Goal: Task Accomplishment & Management: Manage account settings

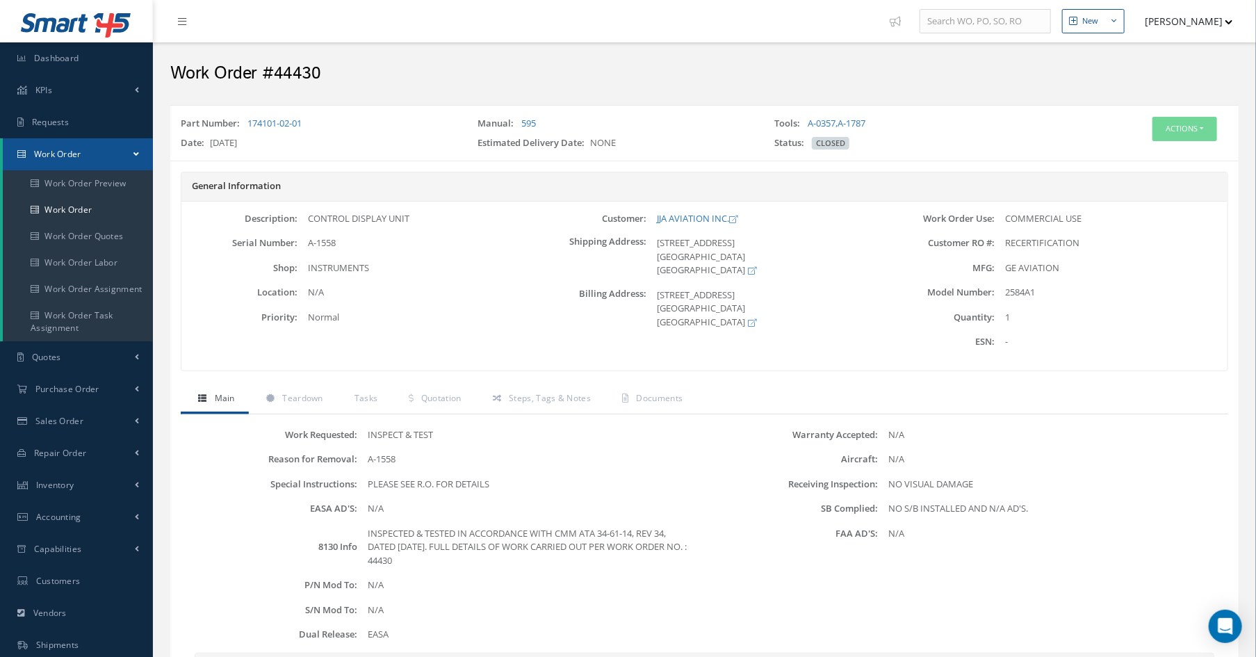
click at [528, 76] on h2 "Work Order #44430" at bounding box center [704, 73] width 1069 height 21
click at [74, 45] on link "Dashboard" at bounding box center [76, 58] width 153 height 32
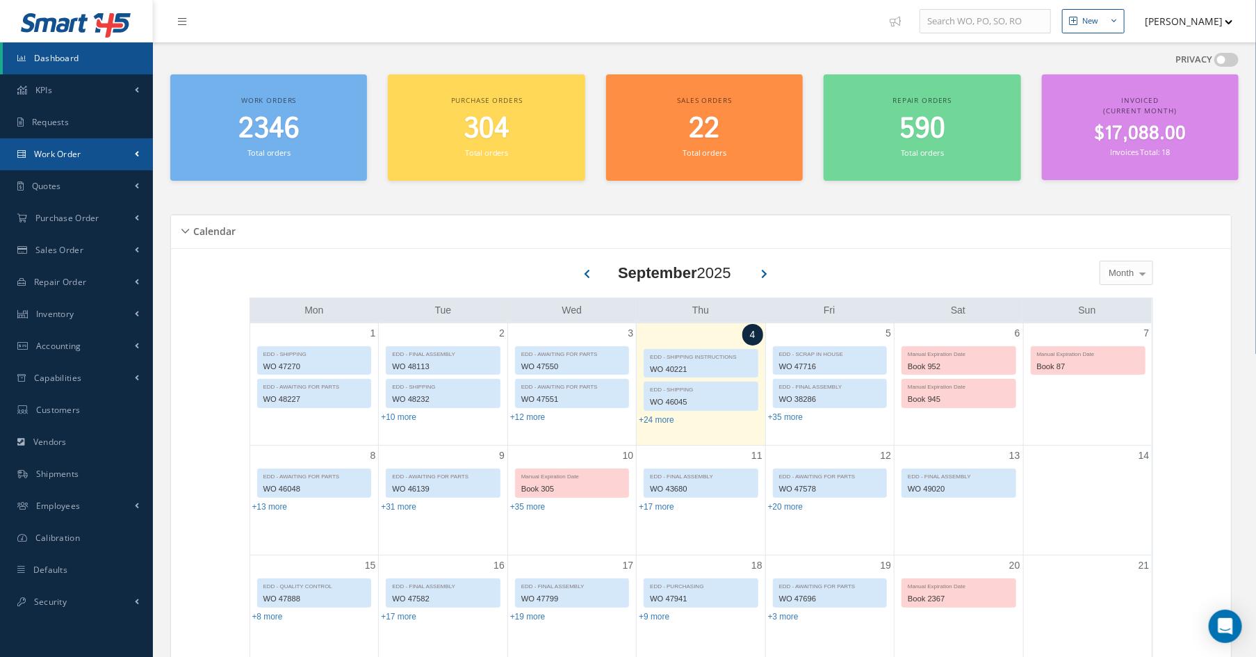
click at [84, 158] on link "Work Order" at bounding box center [76, 154] width 153 height 32
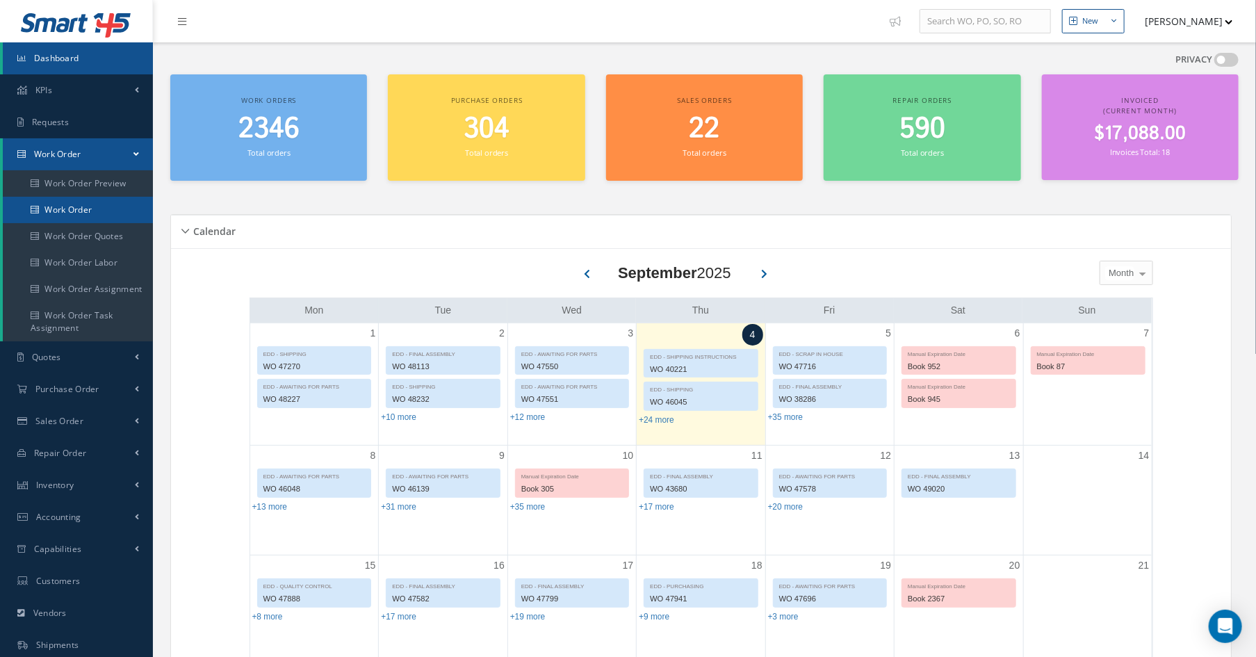
click at [88, 209] on link "Work Order" at bounding box center [78, 210] width 150 height 26
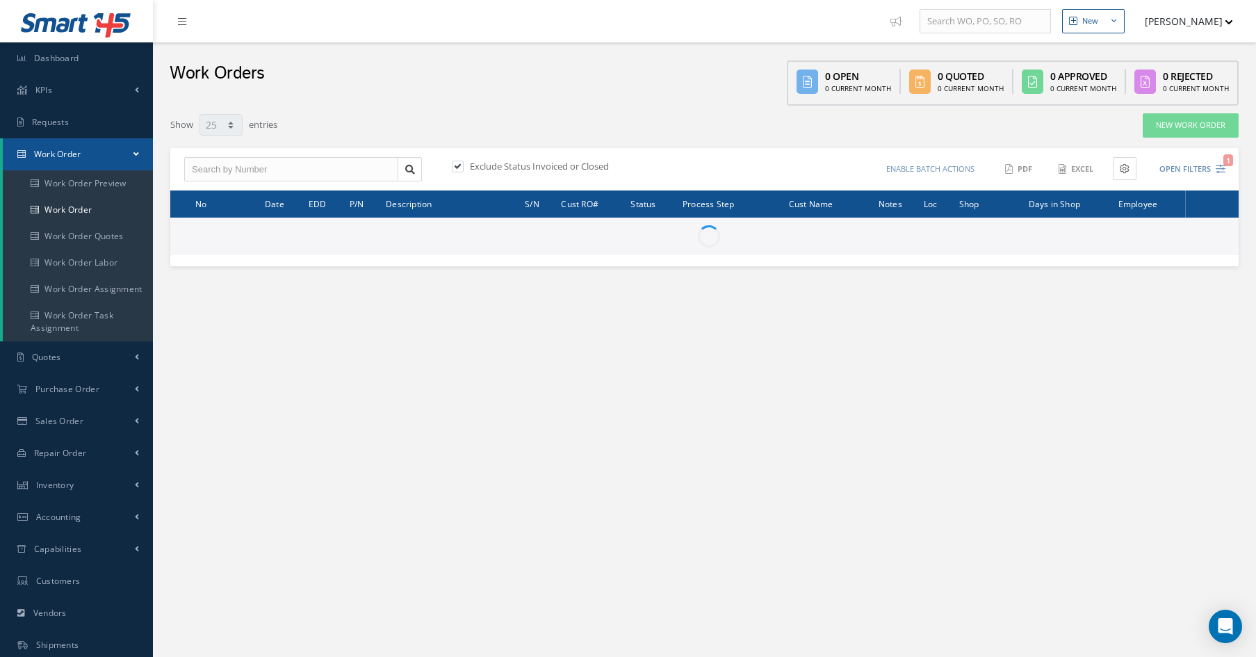
select select "25"
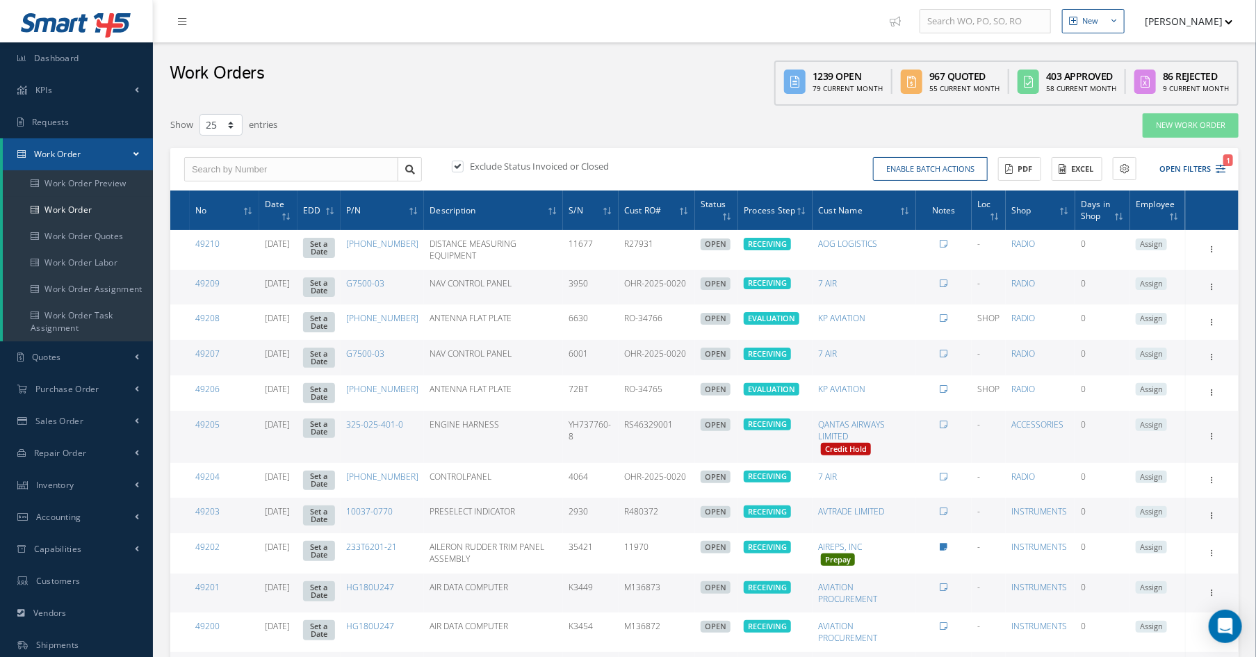
click at [576, 100] on div "Work Orders 1239 Open 79 Current Month 967 Quoted 55 Current Month 403 Approved…" at bounding box center [704, 73] width 1103 height 63
click at [254, 172] on input "text" at bounding box center [291, 169] width 214 height 25
click at [1217, 170] on icon "1" at bounding box center [1221, 169] width 10 height 10
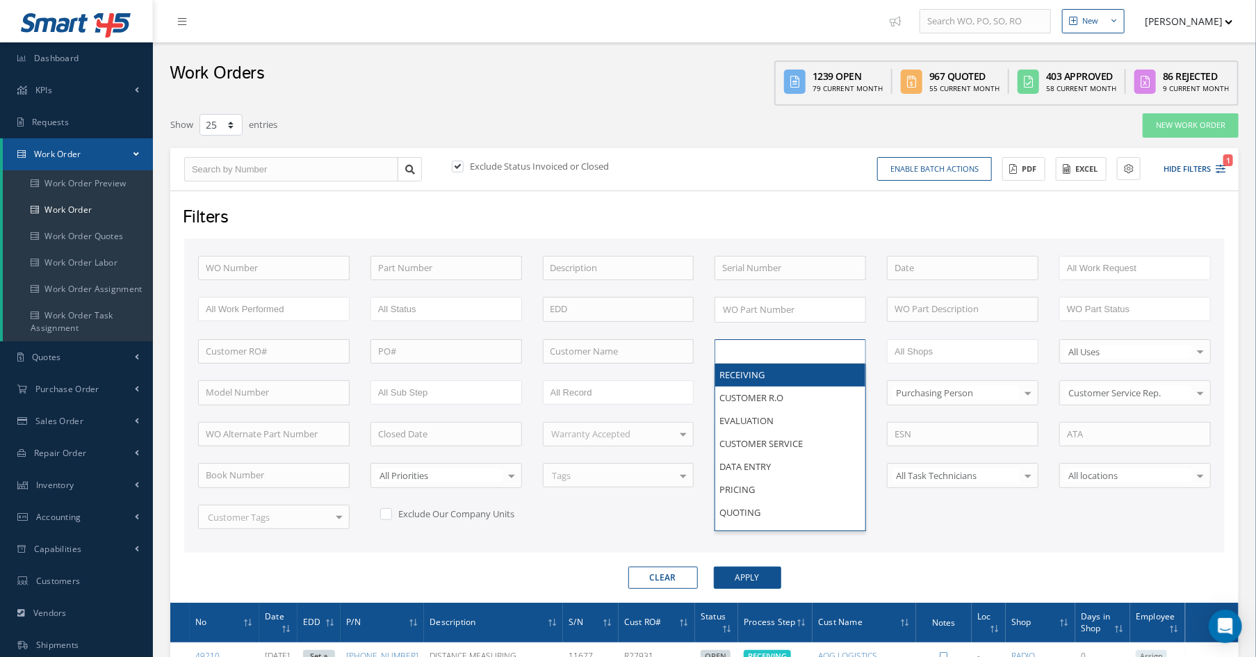
click at [777, 346] on input "text" at bounding box center [766, 351] width 88 height 17
type input "s"
type input "shi"
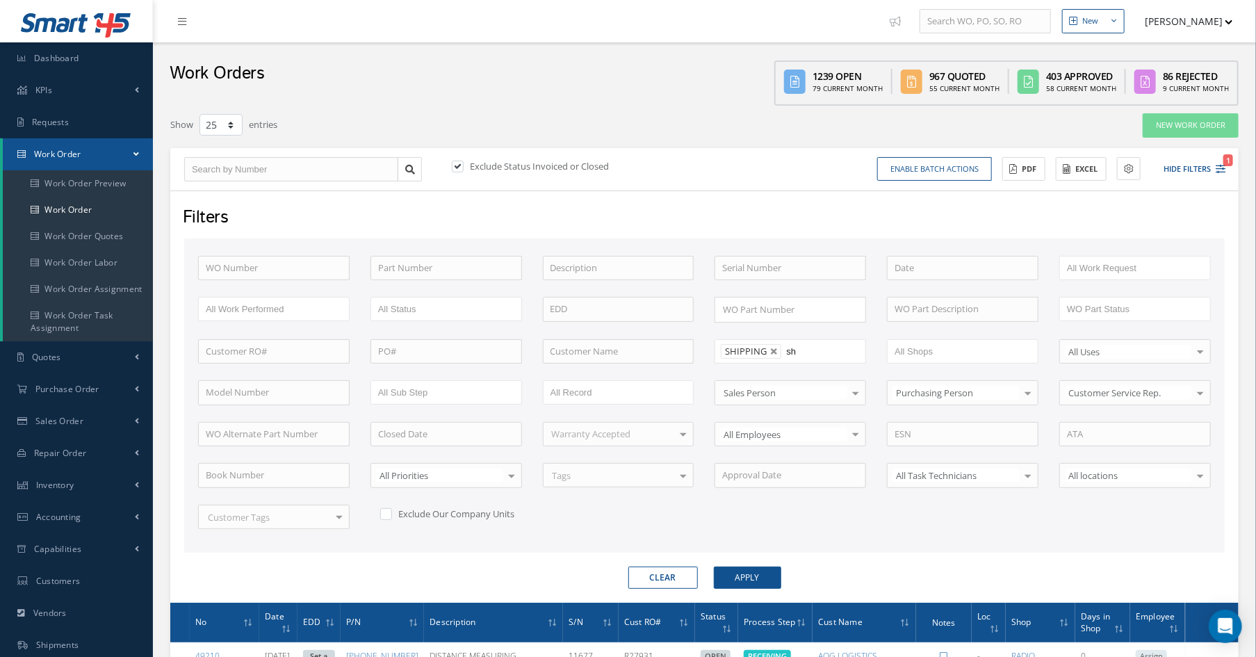
type input "shi"
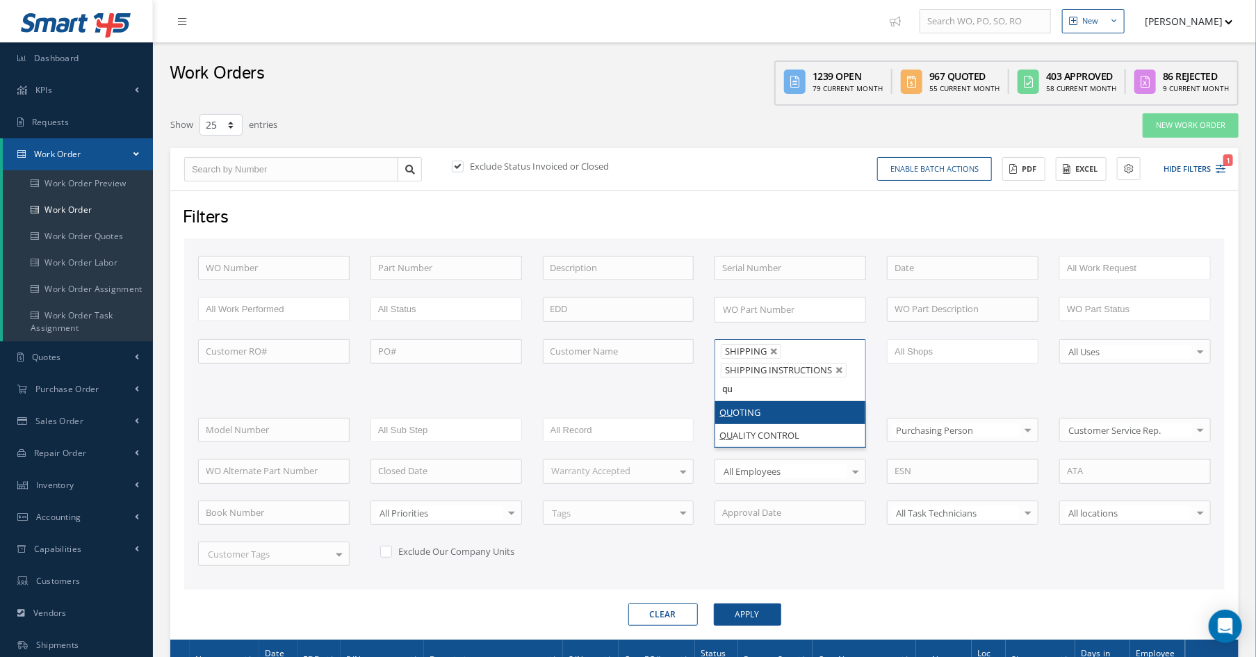
type input "qua"
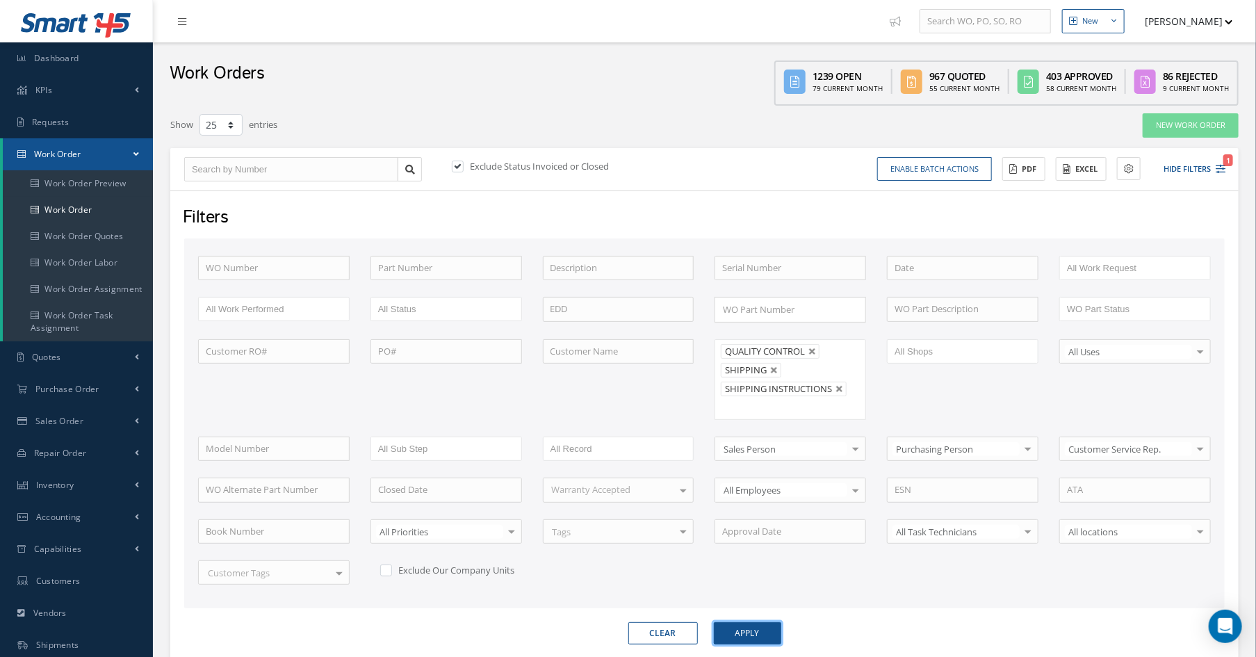
click at [753, 622] on button "Apply" at bounding box center [747, 633] width 67 height 22
click at [1077, 165] on button "Excel" at bounding box center [1081, 169] width 51 height 24
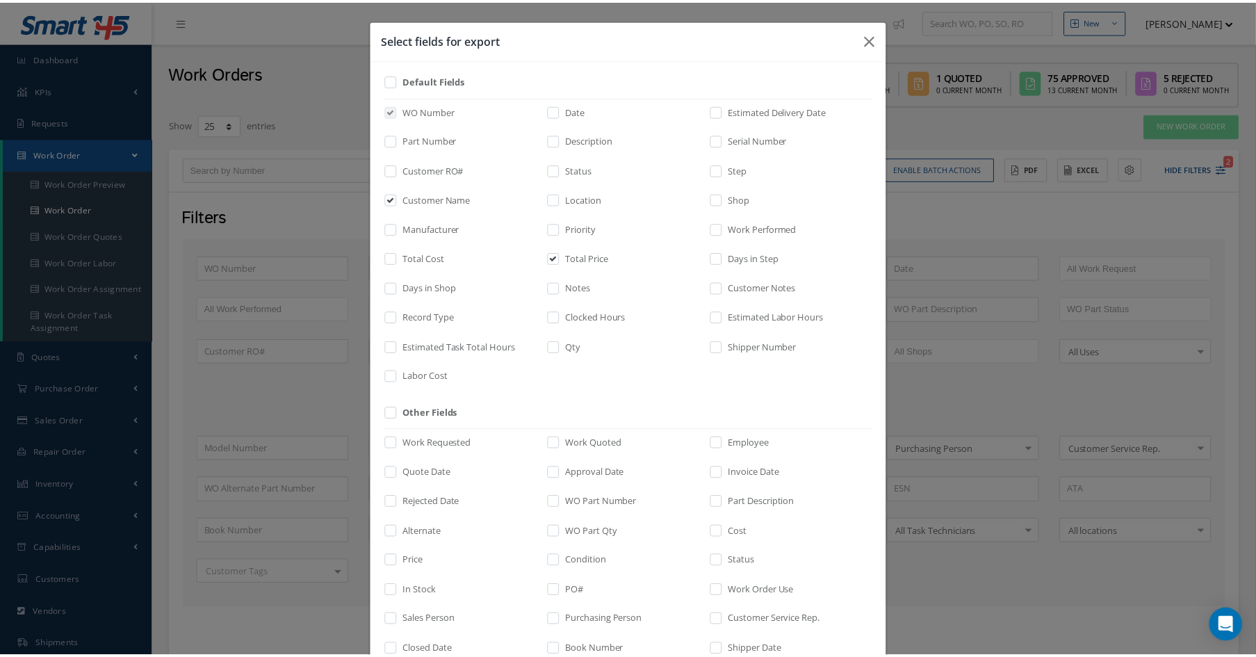
scroll to position [176, 0]
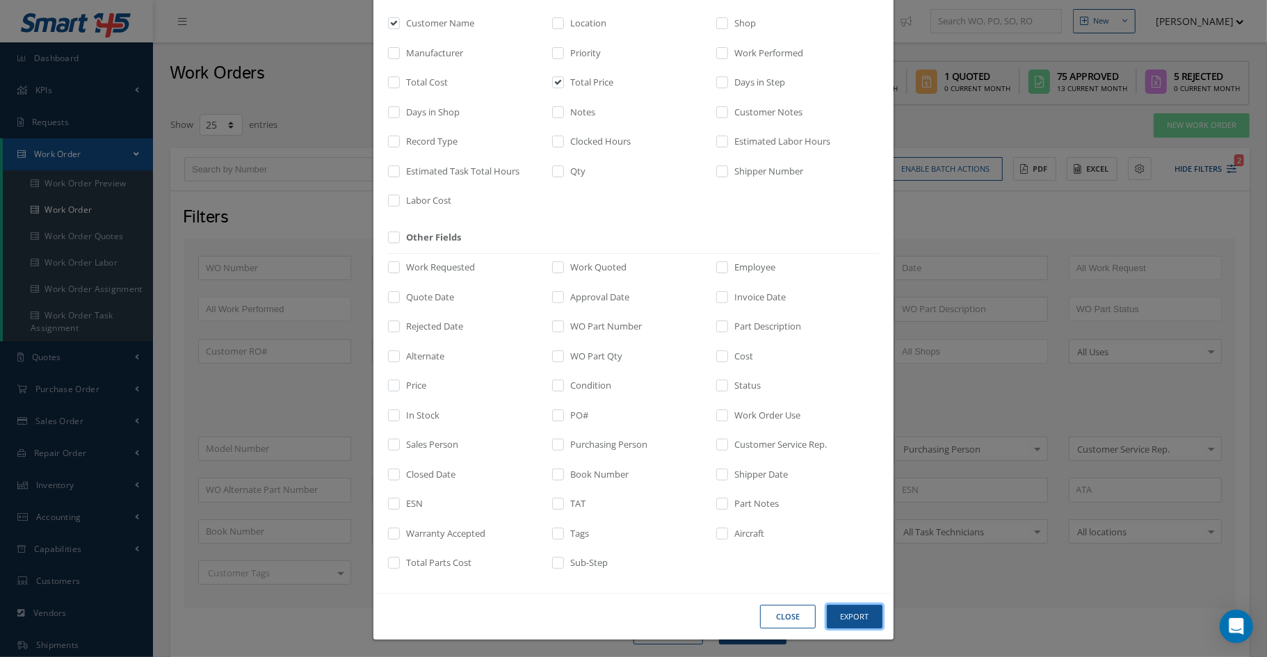
click at [857, 620] on button "Export" at bounding box center [855, 617] width 56 height 24
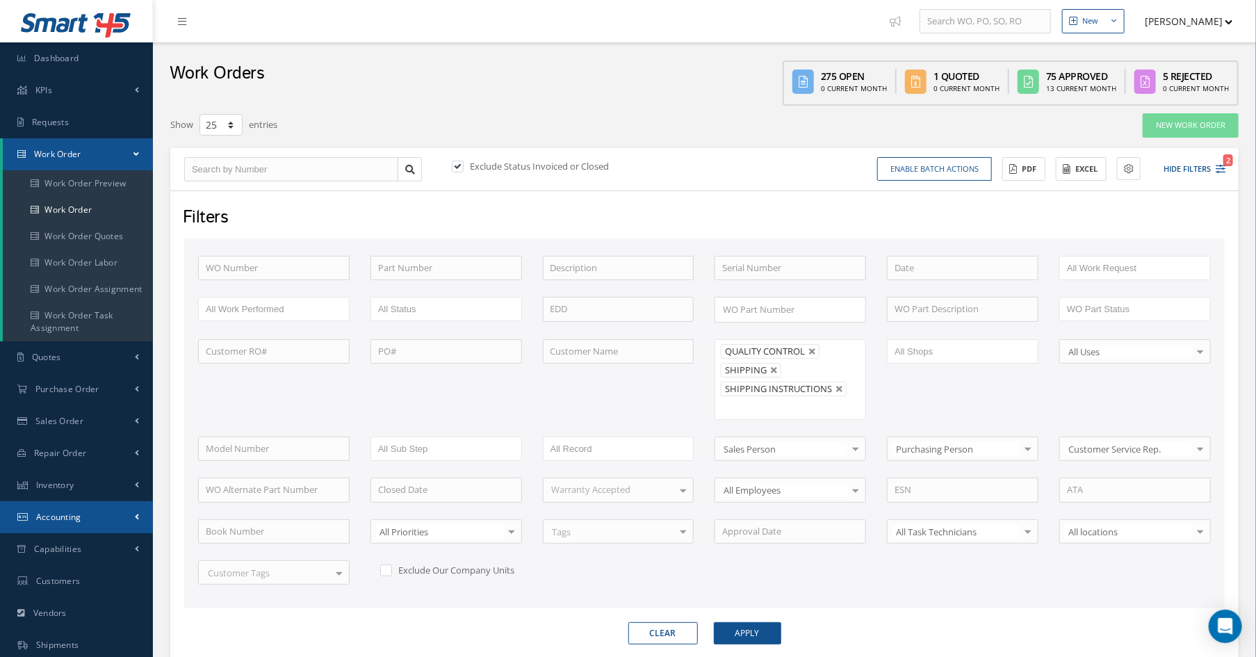
click at [109, 516] on link "Accounting" at bounding box center [76, 517] width 153 height 32
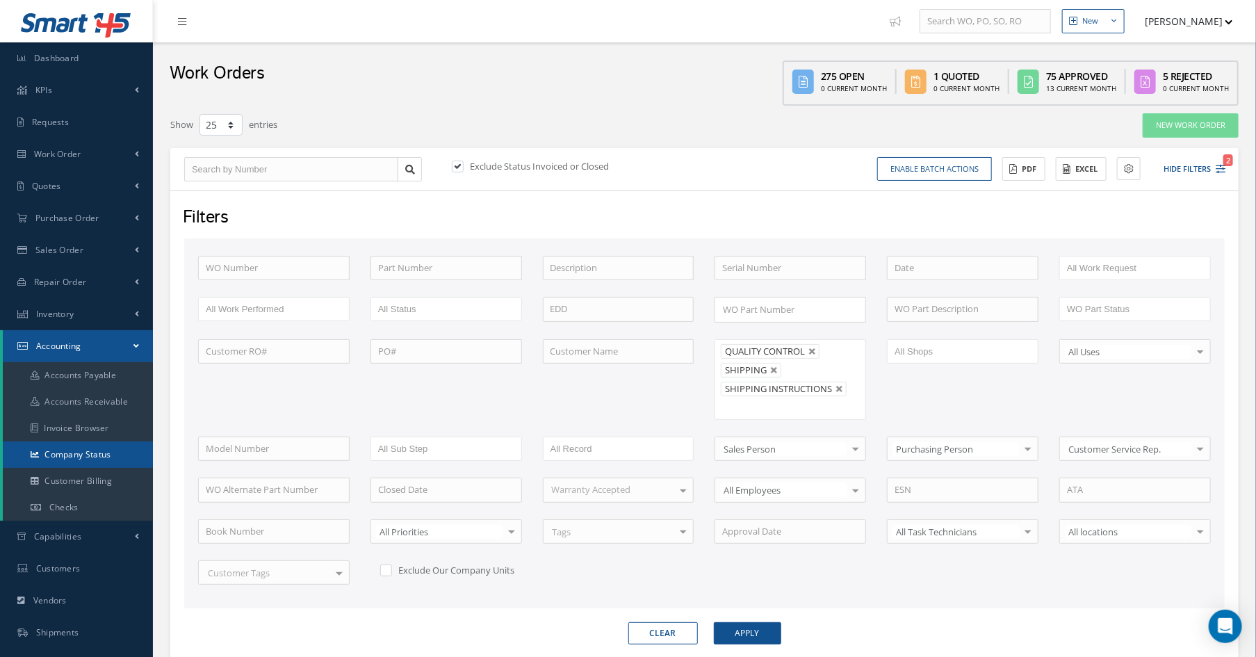
click at [75, 454] on link "Company Status" at bounding box center [78, 455] width 150 height 26
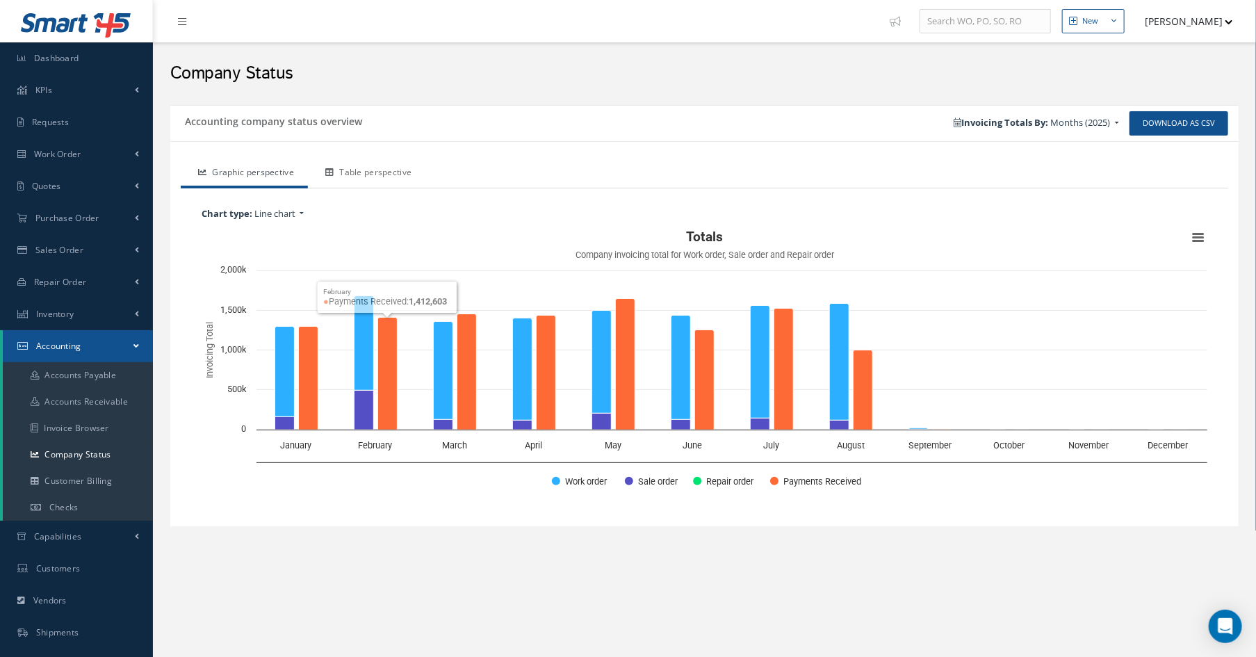
click at [379, 172] on link "Table perspective" at bounding box center [367, 173] width 118 height 29
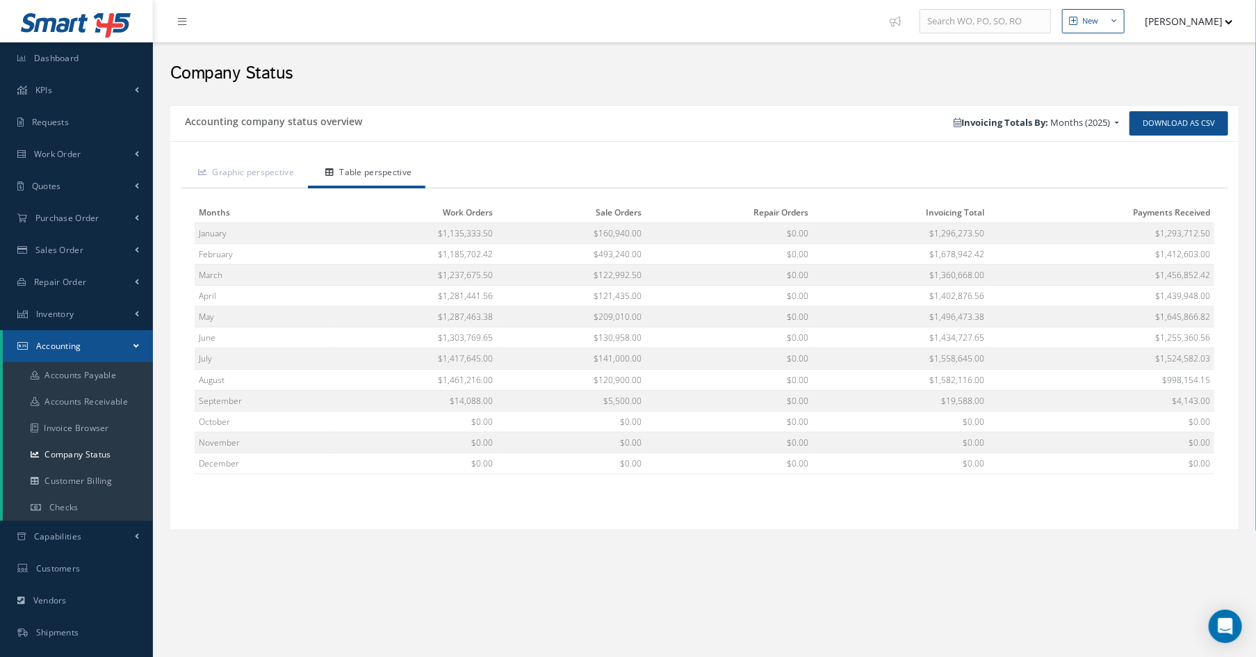
click at [528, 64] on h2 "Company Status" at bounding box center [704, 73] width 1069 height 21
click at [636, 55] on div "Company Status" at bounding box center [705, 70] width 1090 height 42
click at [47, 63] on span "Dashboard" at bounding box center [56, 58] width 45 height 12
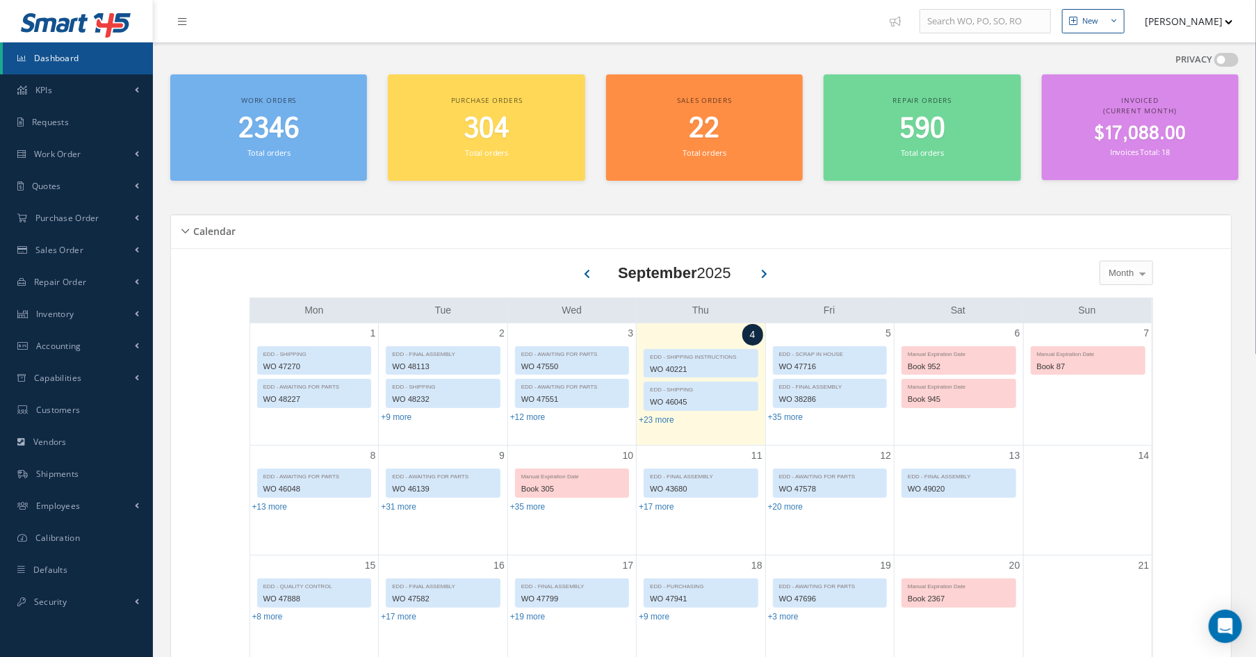
click at [444, 58] on div "PRIVACY" at bounding box center [704, 64] width 1069 height 22
click at [600, 60] on div "PRIVACY" at bounding box center [704, 64] width 1069 height 22
drag, startPoint x: 520, startPoint y: 234, endPoint x: 548, endPoint y: 187, distance: 54.3
click at [593, 212] on div "Calendar Loading… September 2025 Month Month Week Day Today No elements found. …" at bounding box center [704, 629] width 1069 height 865
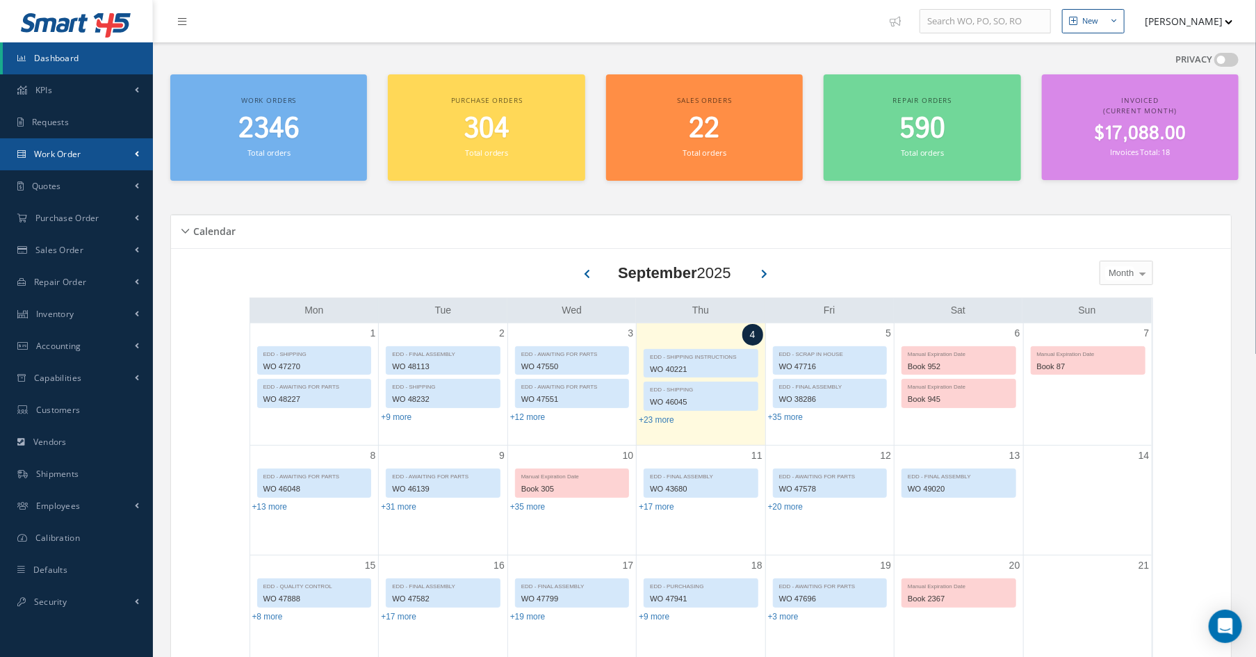
click at [92, 156] on link "Work Order" at bounding box center [76, 154] width 153 height 32
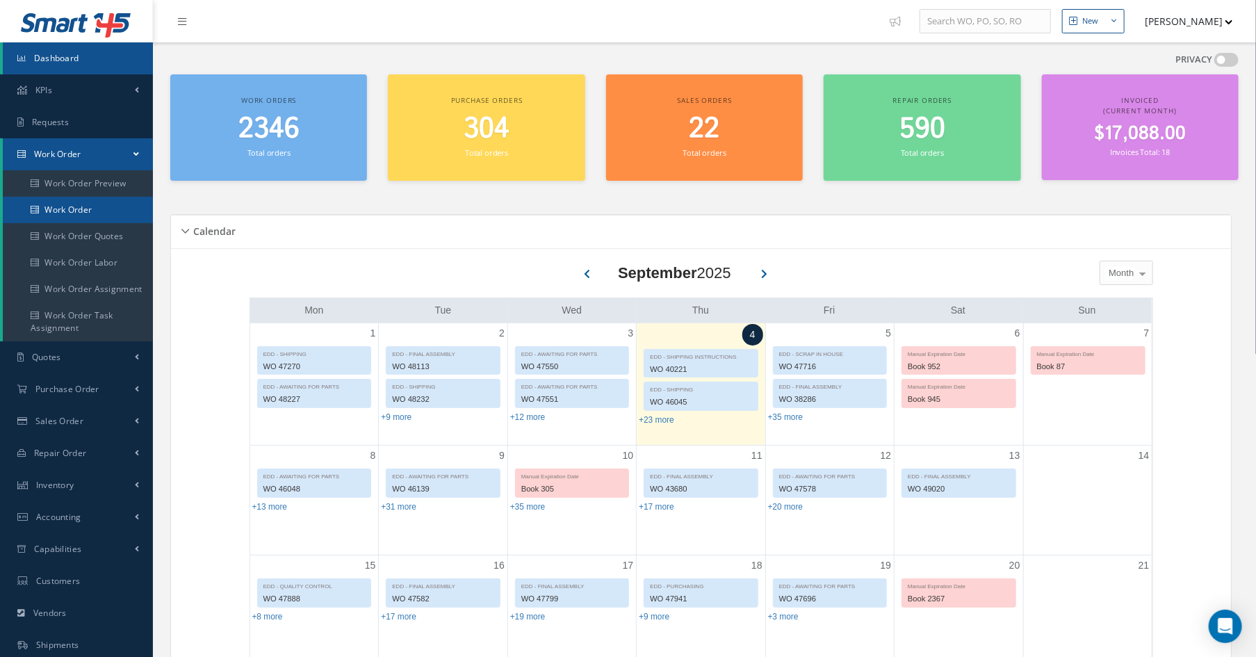
click at [79, 205] on link "Work Order" at bounding box center [78, 210] width 150 height 26
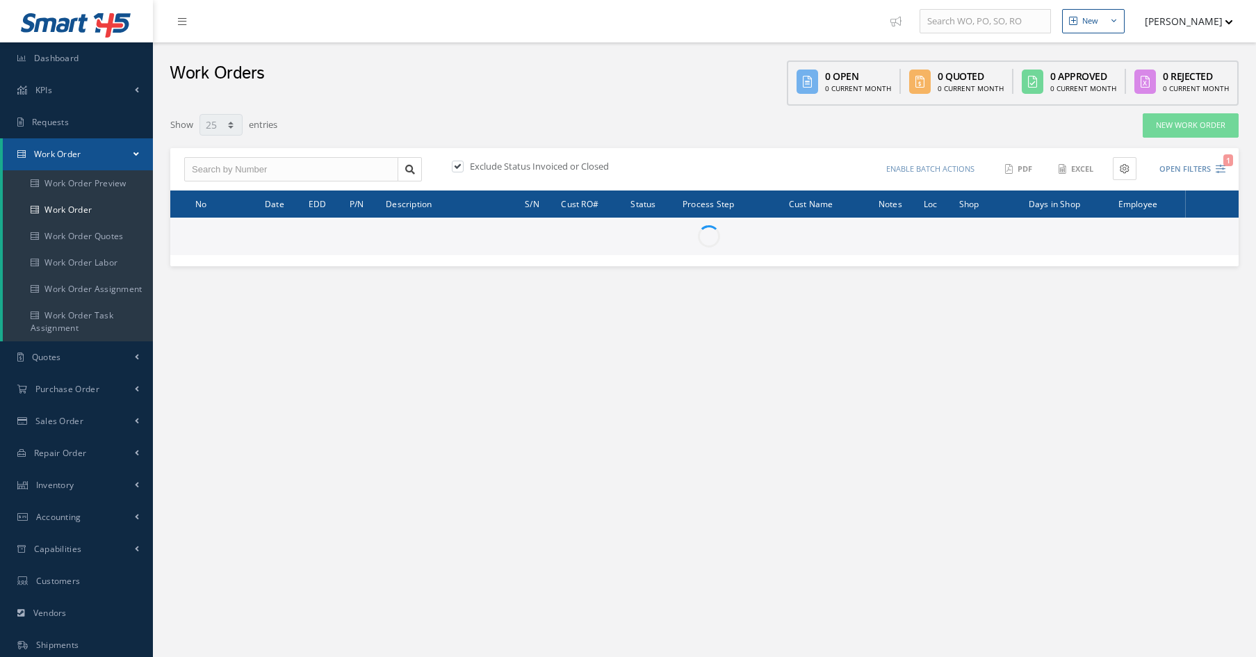
select select "25"
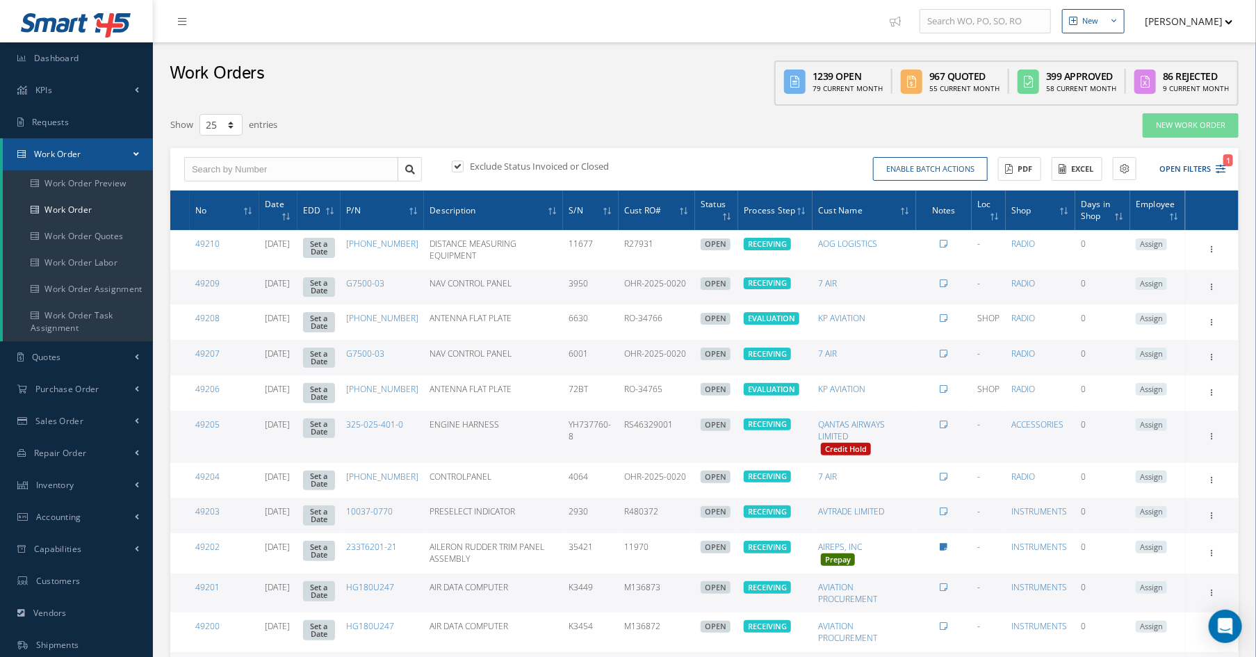
click at [68, 211] on link "Work Order" at bounding box center [78, 210] width 150 height 26
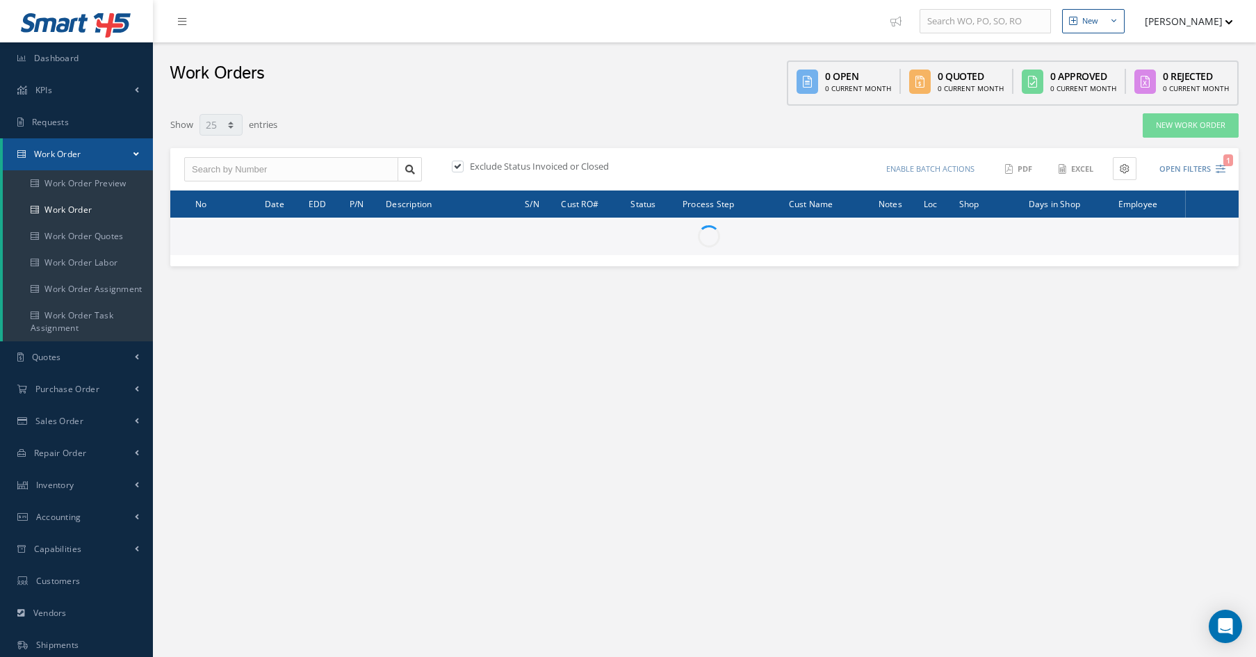
select select "25"
type input "All Work Request"
type input "All Work Performed"
type input "All Status"
type input "WO Part Status"
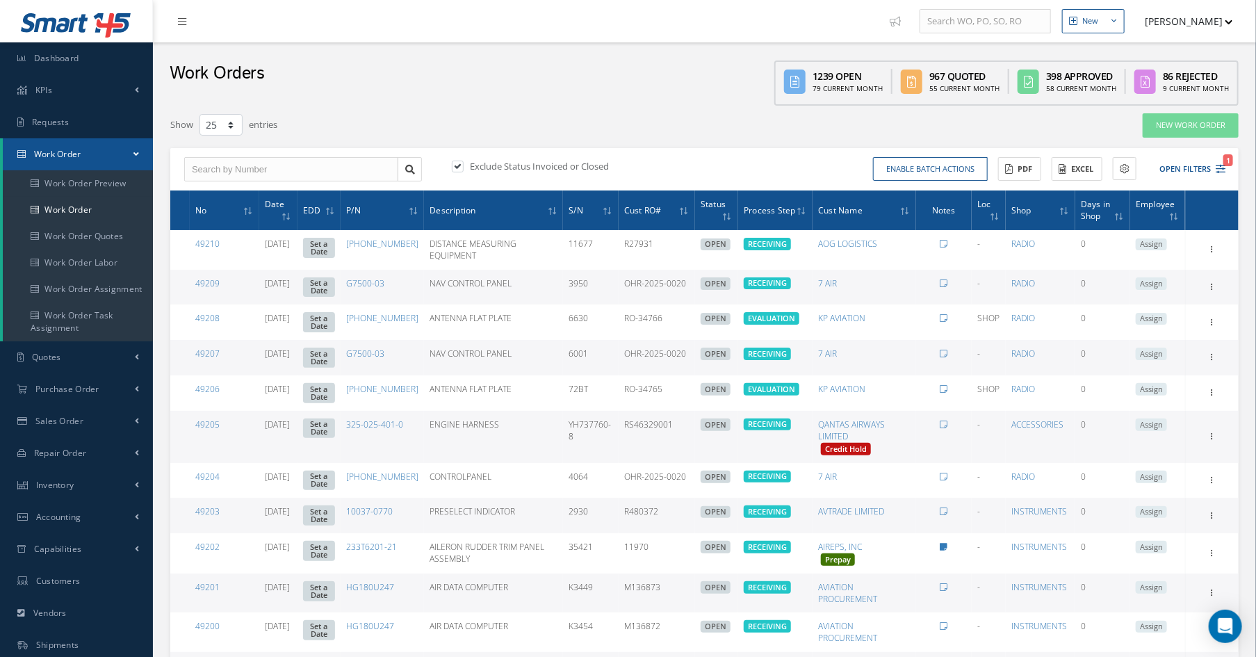
click at [1227, 166] on div "Enable batch actions Update Work Orders Close Work Orders ACTIONS Receive Payme…" at bounding box center [968, 169] width 526 height 24
click at [1222, 168] on icon "1" at bounding box center [1221, 169] width 10 height 10
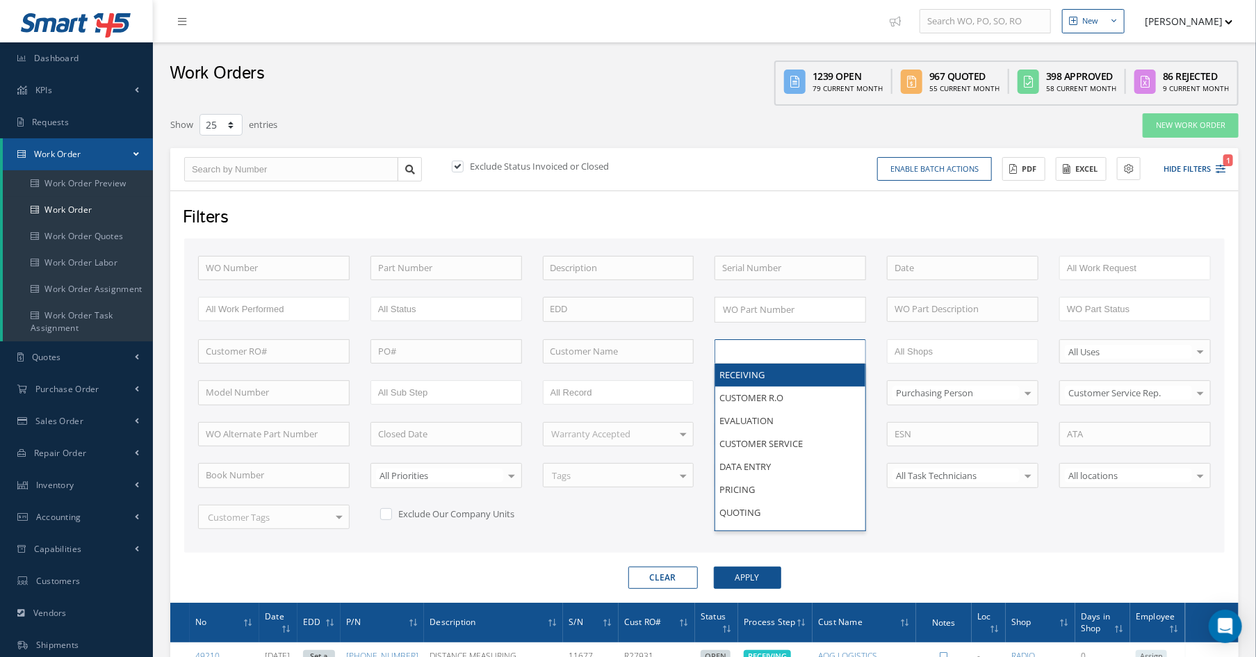
click at [760, 353] on input "text" at bounding box center [766, 351] width 88 height 17
type input "shi"
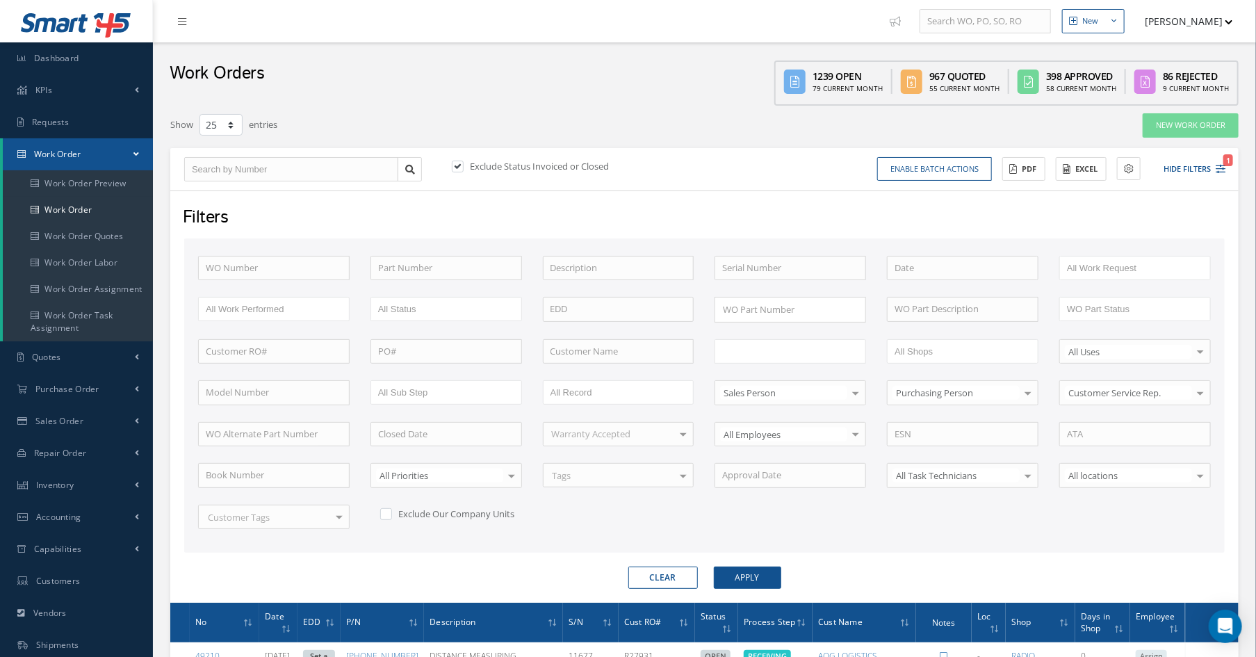
type input "All Proccess Step"
click at [740, 74] on div "Work Orders 1239 Open 79 Current Month 967 Quoted 55 Current Month 398 Approved…" at bounding box center [704, 73] width 1103 height 63
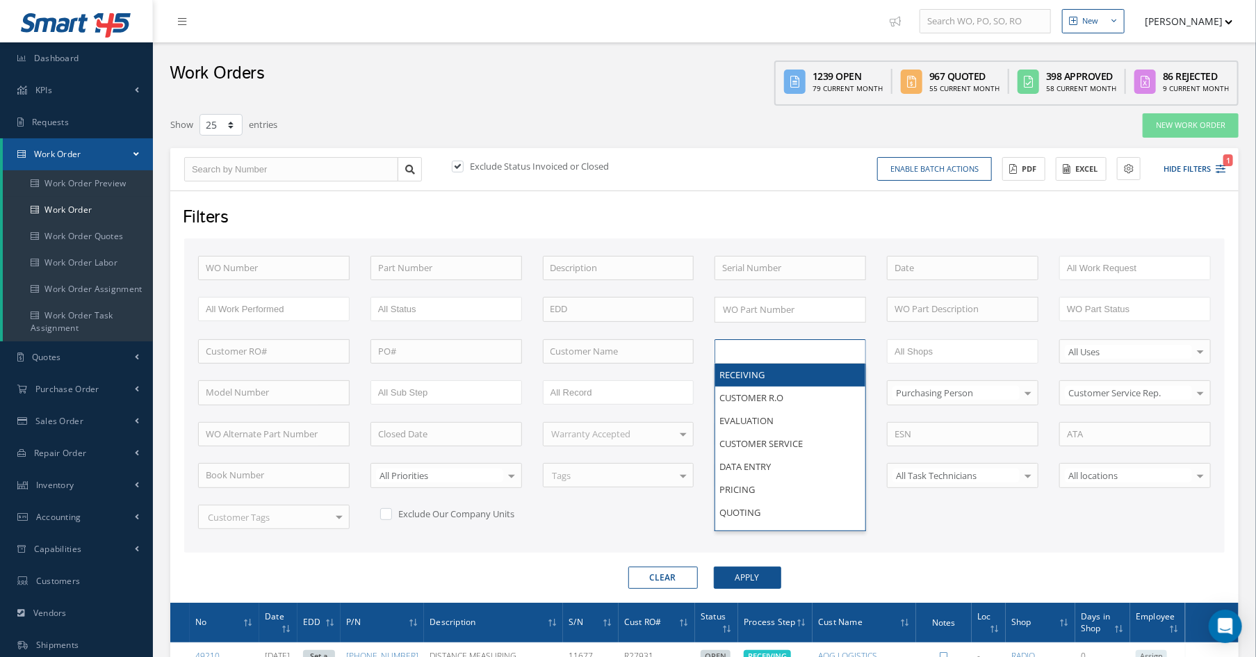
drag, startPoint x: 752, startPoint y: 341, endPoint x: 752, endPoint y: 332, distance: 9.8
click at [754, 343] on input "text" at bounding box center [766, 351] width 88 height 17
type input "final"
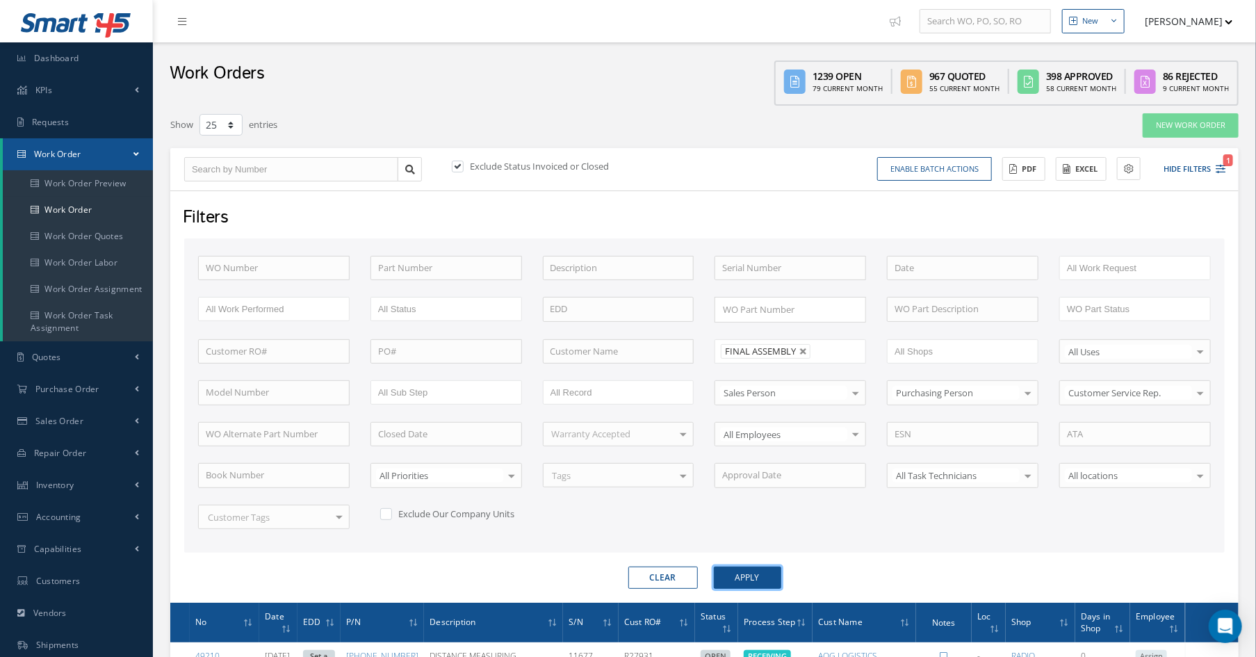
click at [738, 576] on button "Apply" at bounding box center [747, 578] width 67 height 22
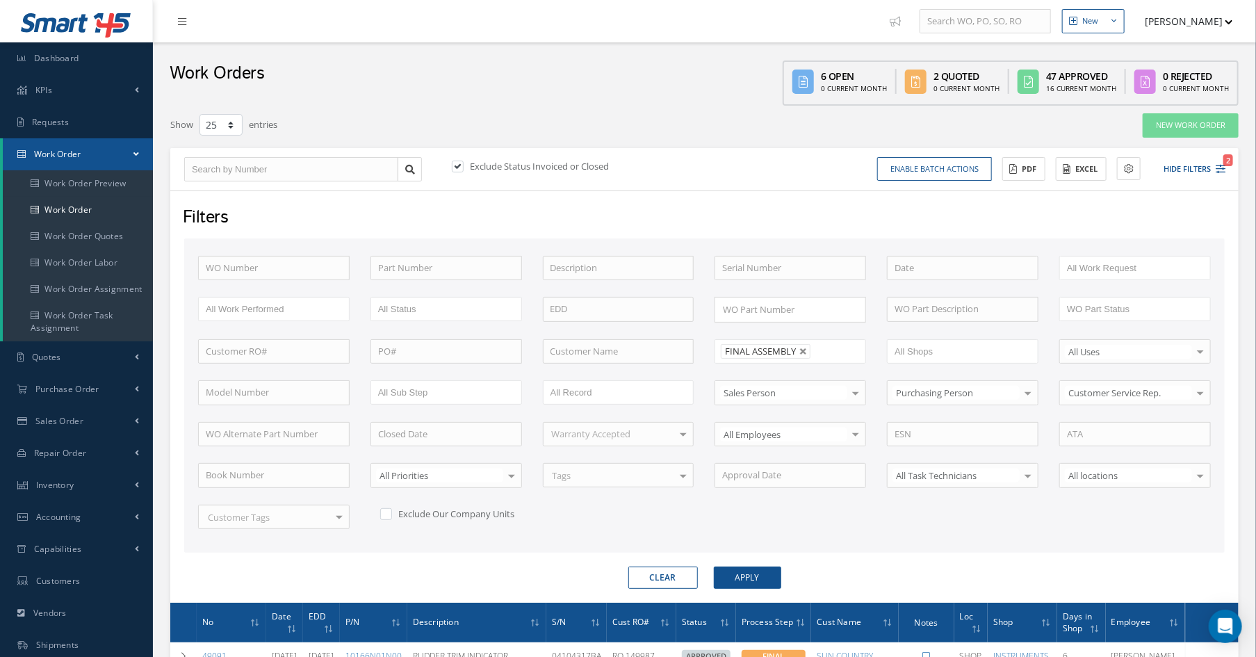
click at [750, 560] on form "WO Number Part Number Description Serial Number - BENCH CHECK CALIBRATION INSPE…" at bounding box center [704, 413] width 1041 height 350
click at [750, 578] on button "Apply" at bounding box center [747, 578] width 67 height 22
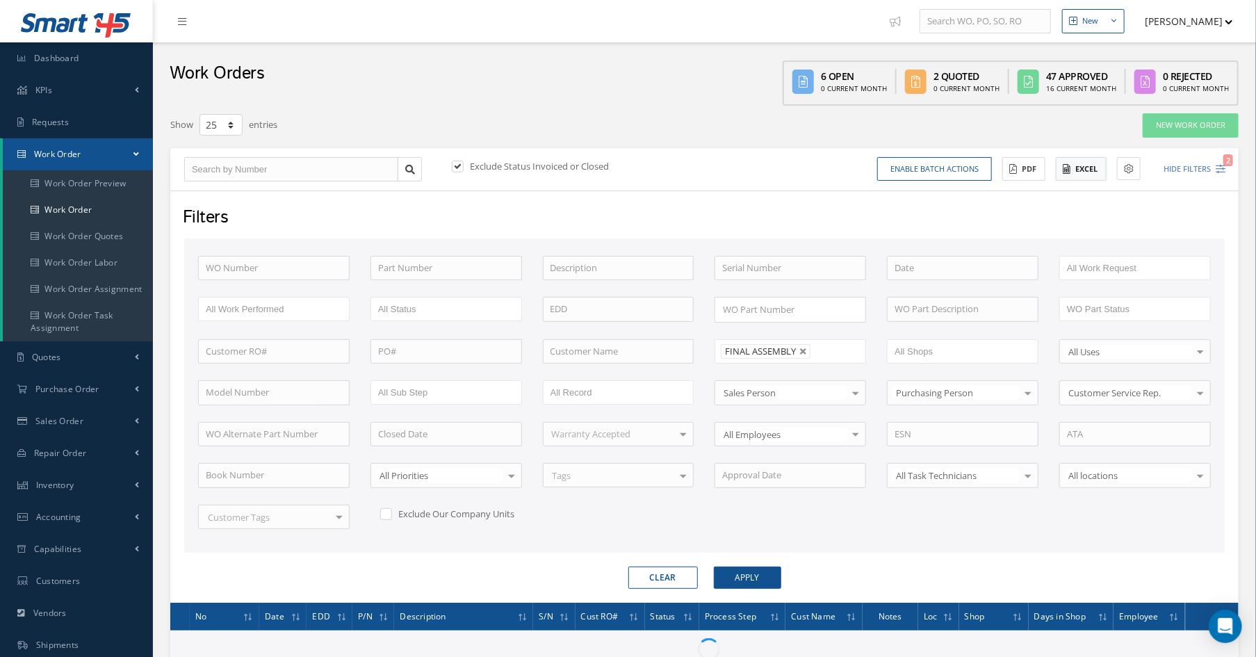
click at [1082, 174] on button "Excel" at bounding box center [1081, 169] width 51 height 24
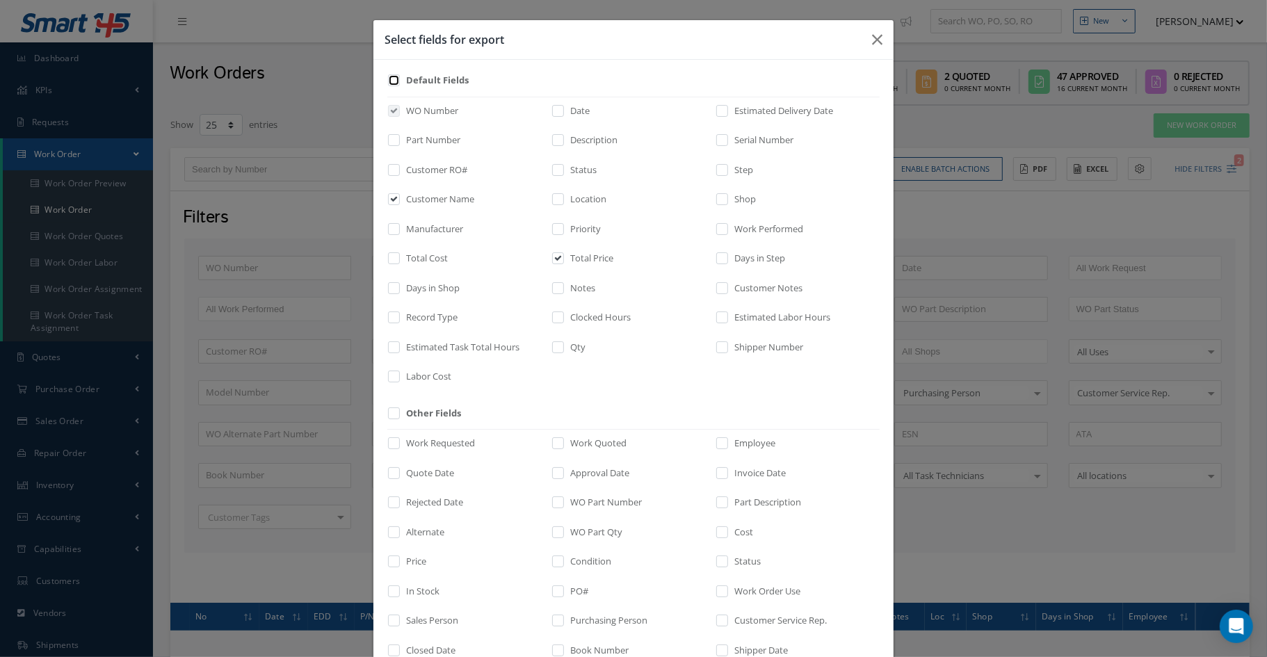
click at [392, 77] on input "checkbox" at bounding box center [394, 85] width 9 height 16
checkbox input "true"
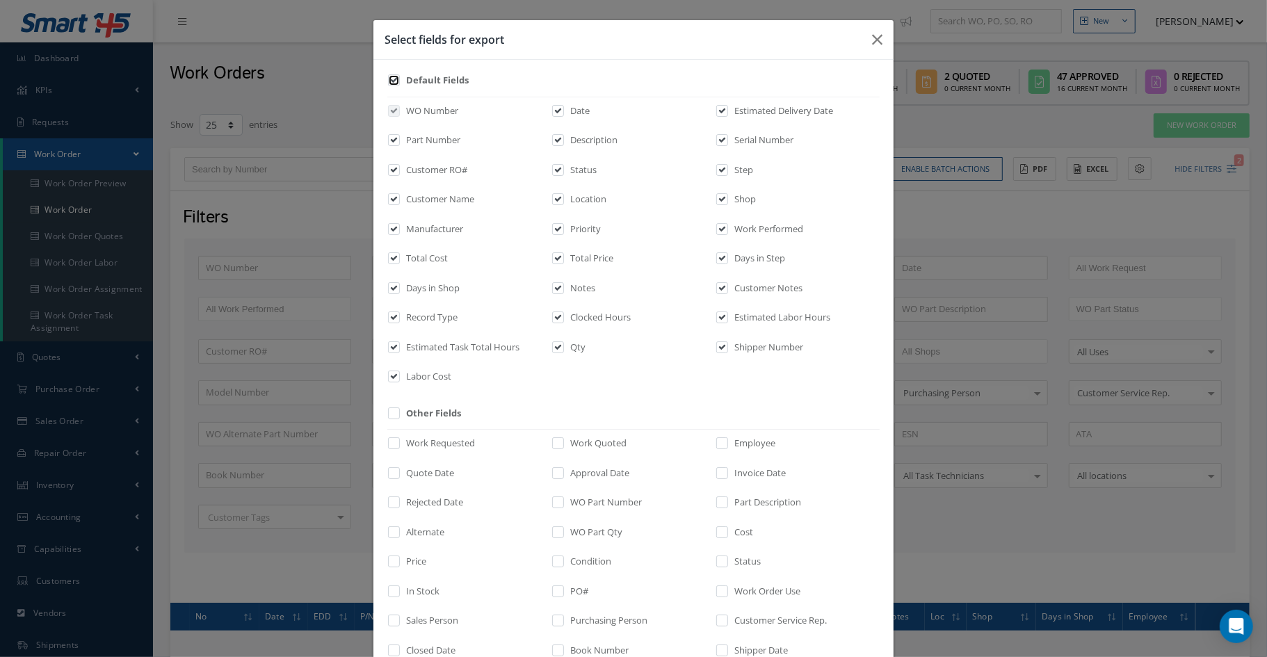
checkbox input "true"
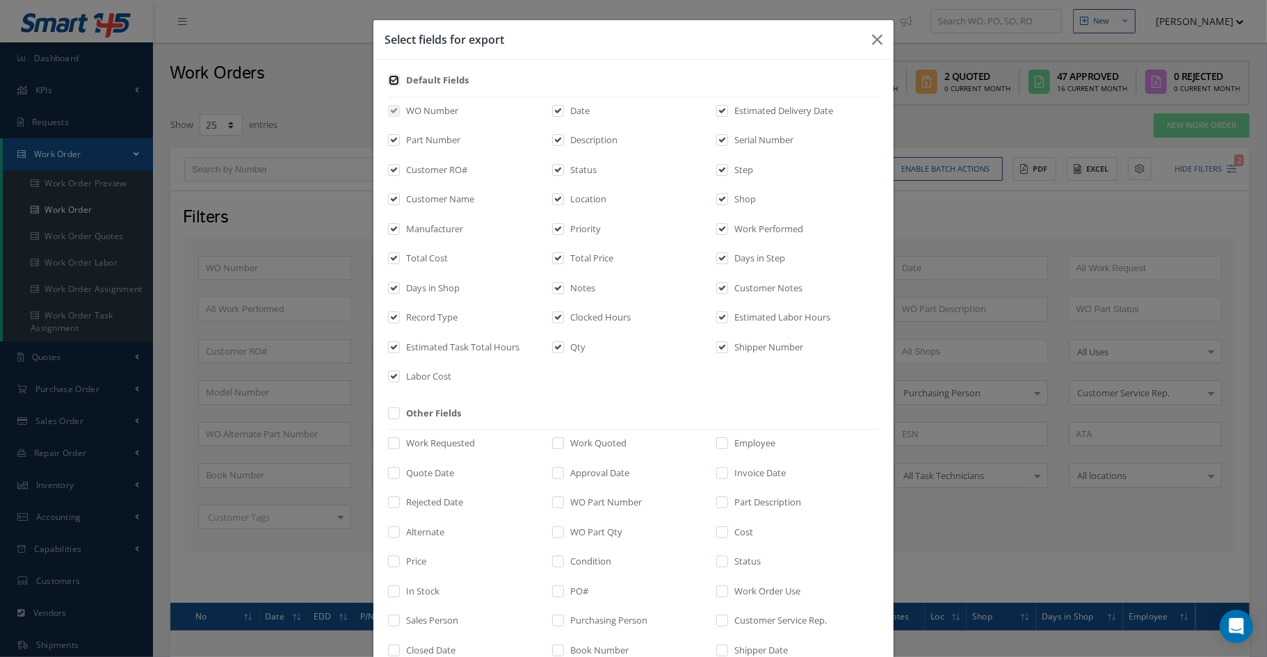
checkbox input "true"
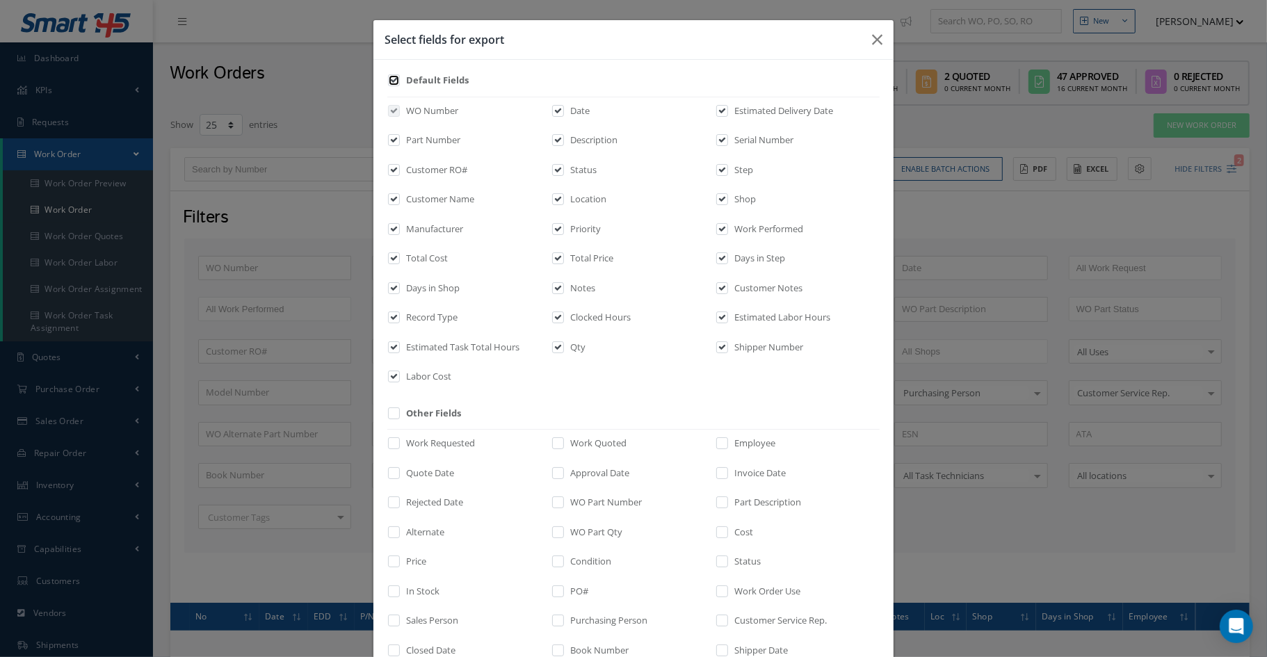
checkbox input "true"
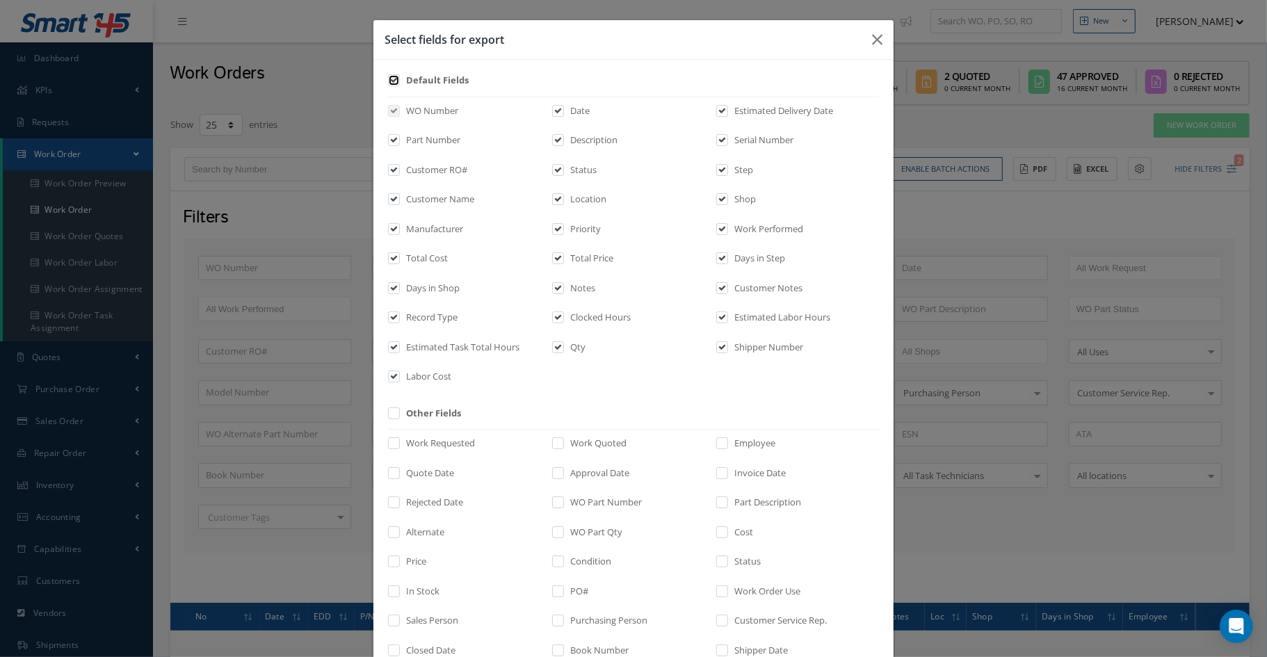
checkbox input "true"
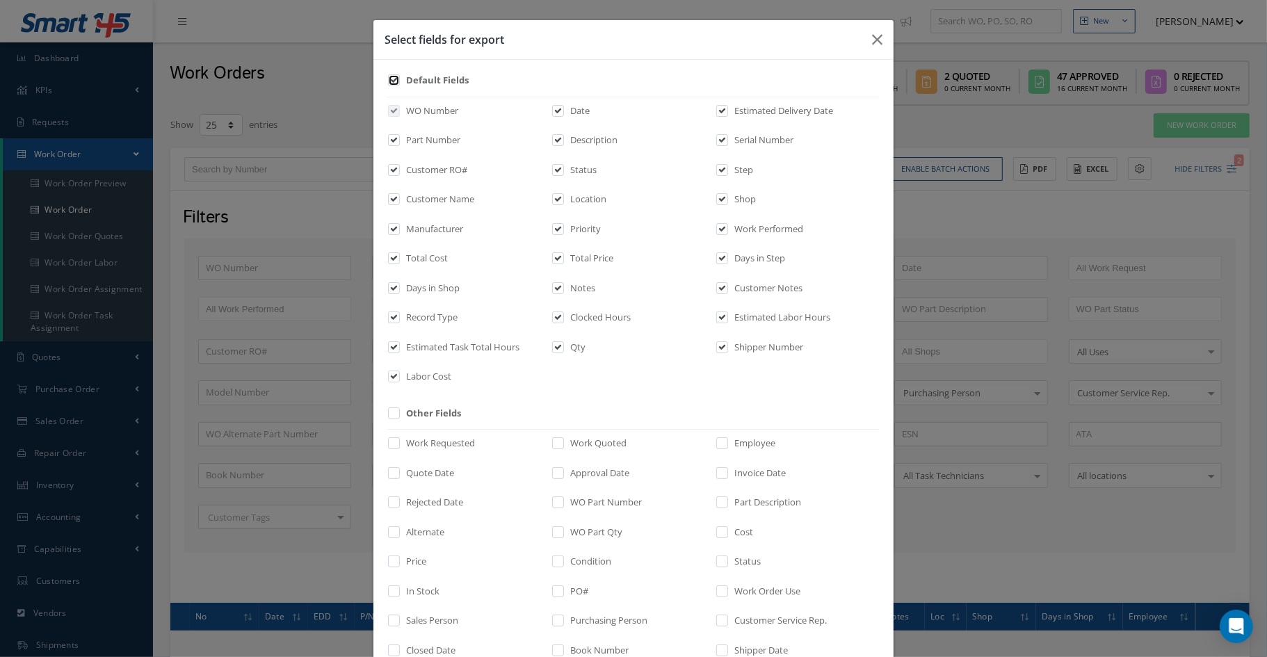
checkbox input "true"
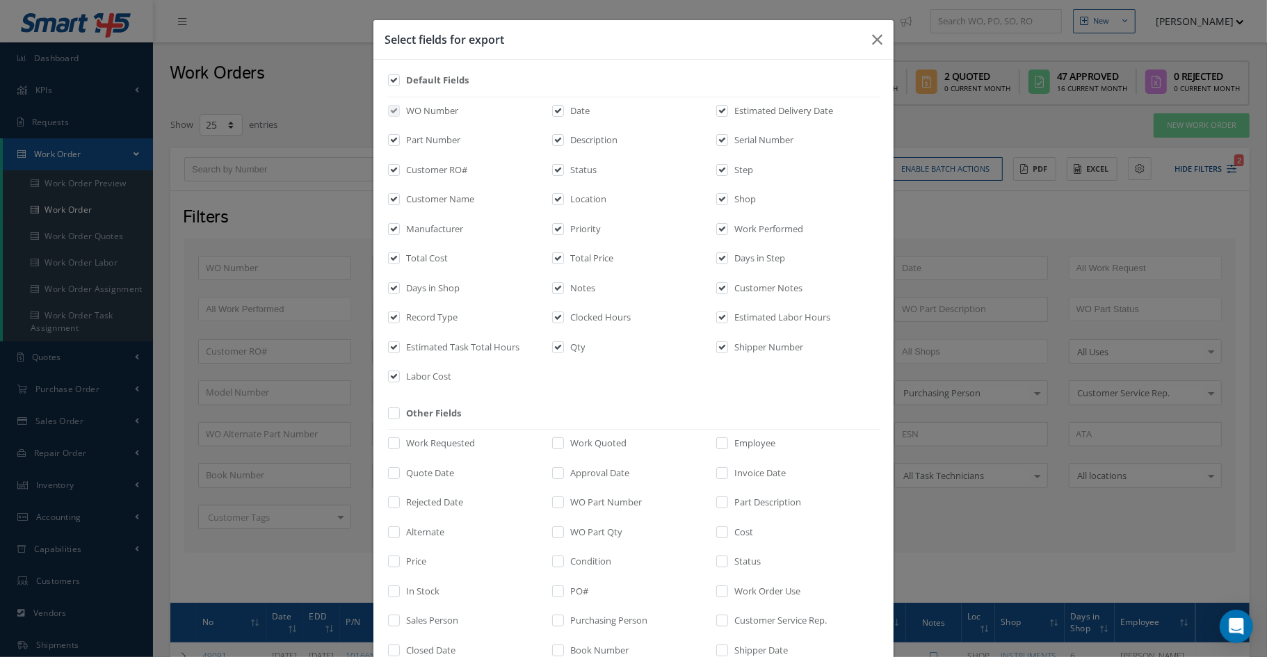
click at [412, 346] on label "Estimated Task Total Hours" at bounding box center [461, 348] width 117 height 14
click at [399, 346] on input "checkbox" at bounding box center [394, 351] width 9 height 16
checkbox input "false"
click at [418, 323] on label "Record Type" at bounding box center [430, 318] width 55 height 14
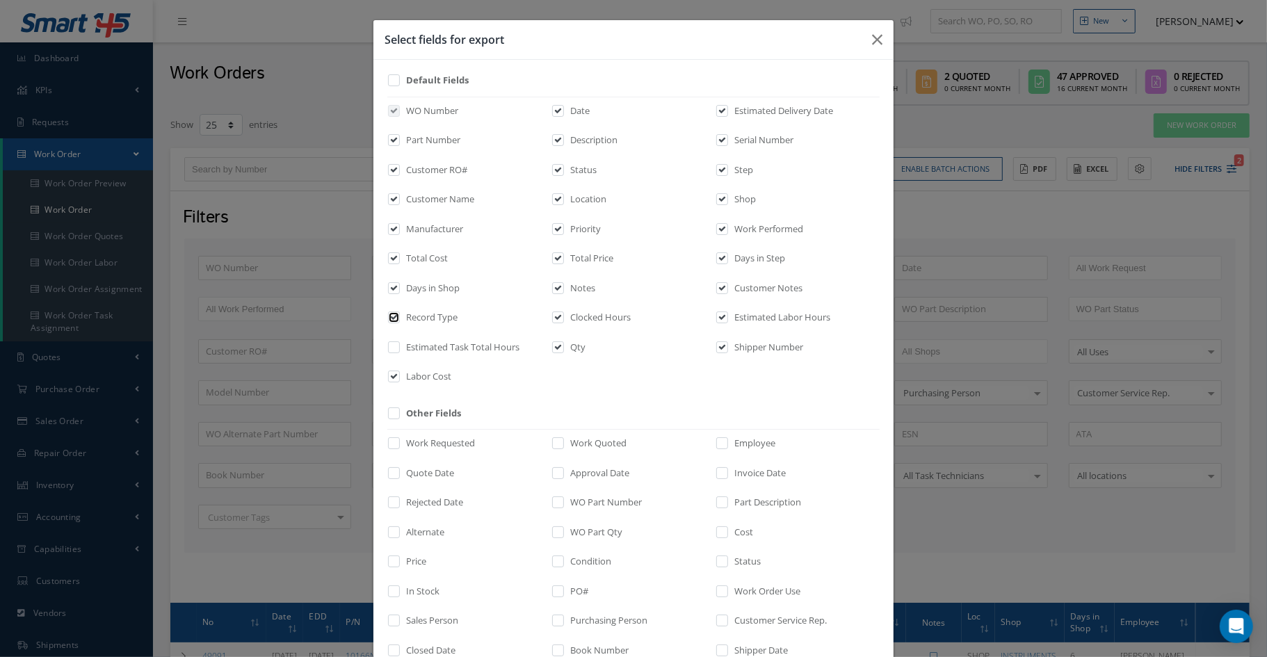
click at [399, 323] on input "checkbox" at bounding box center [394, 322] width 9 height 16
checkbox input "false"
click at [430, 293] on label "Days in Shop" at bounding box center [431, 289] width 57 height 14
click at [399, 293] on input "checkbox" at bounding box center [394, 292] width 9 height 16
checkbox input "false"
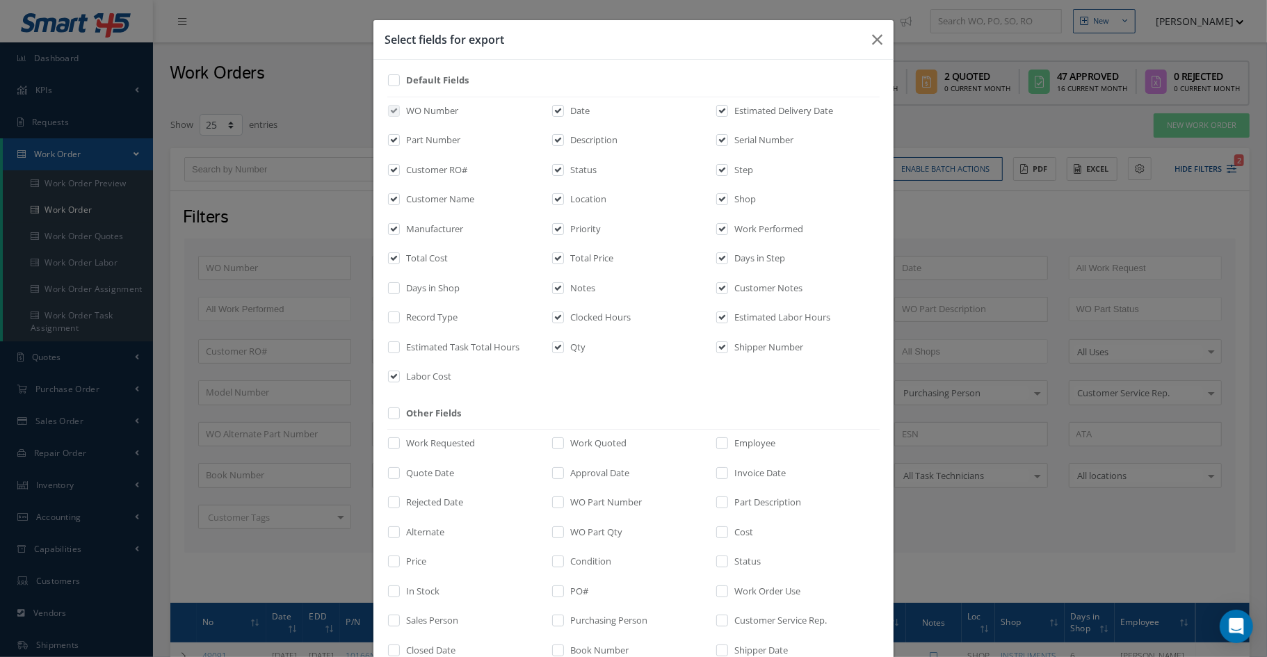
click at [567, 287] on label "Notes" at bounding box center [581, 289] width 29 height 14
click at [563, 287] on input "checkbox" at bounding box center [558, 292] width 9 height 16
checkbox input "false"
click at [580, 321] on label "Clocked Hours" at bounding box center [599, 318] width 64 height 14
click at [563, 321] on input "checkbox" at bounding box center [558, 322] width 9 height 16
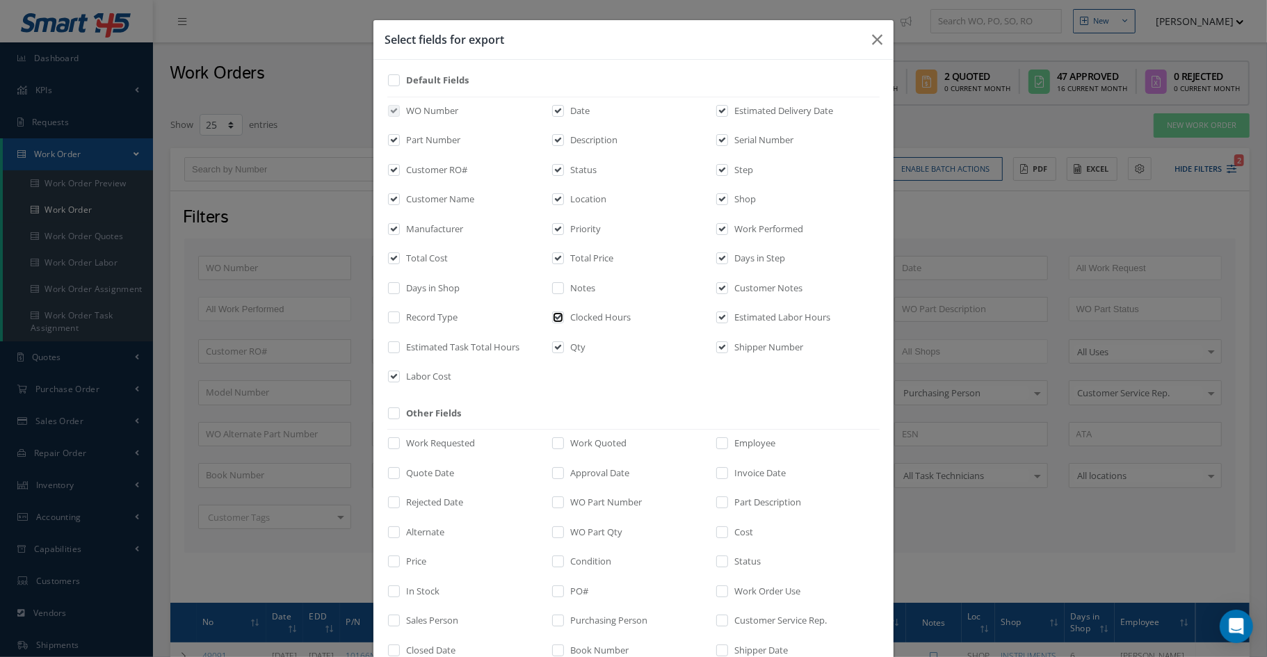
checkbox input "false"
click at [570, 350] on label "Qty" at bounding box center [576, 348] width 19 height 14
click at [563, 350] on input "checkbox" at bounding box center [558, 351] width 9 height 16
checkbox input "false"
click at [718, 350] on input "checkbox" at bounding box center [722, 351] width 9 height 16
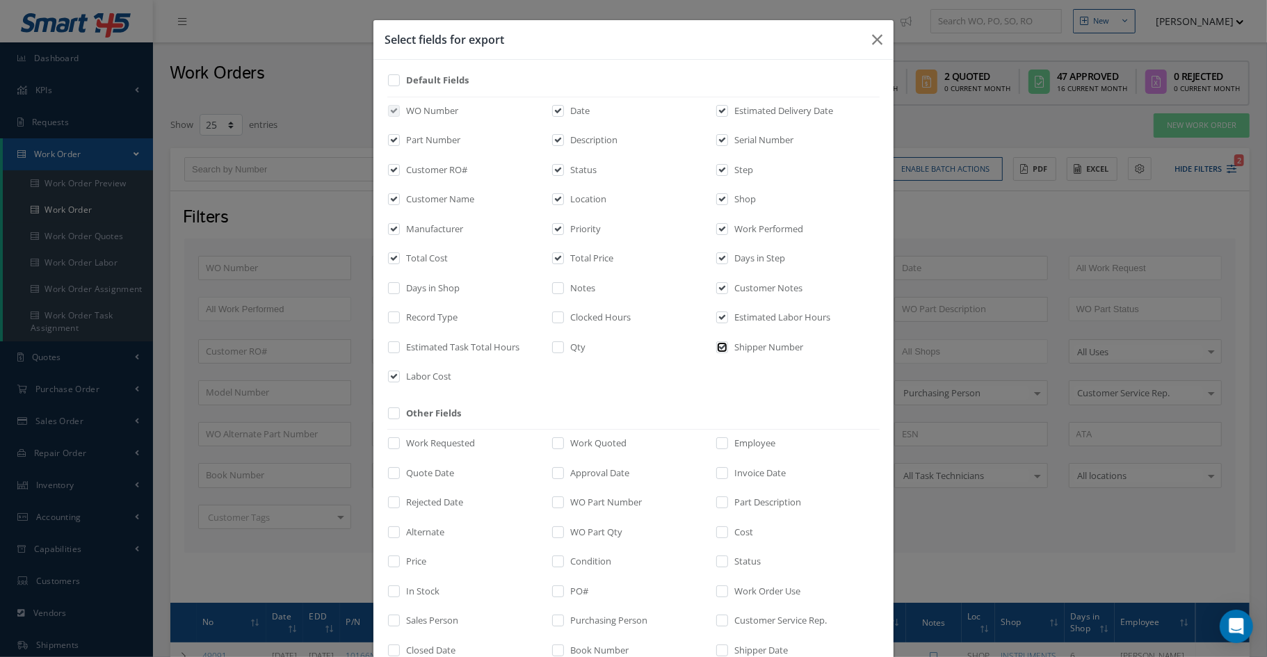
checkbox input "false"
click at [731, 317] on label "Estimated Labor Hours" at bounding box center [780, 318] width 99 height 14
click at [727, 317] on input "checkbox" at bounding box center [722, 322] width 9 height 16
checkbox input "false"
click at [738, 291] on label "Customer Notes" at bounding box center [767, 289] width 72 height 14
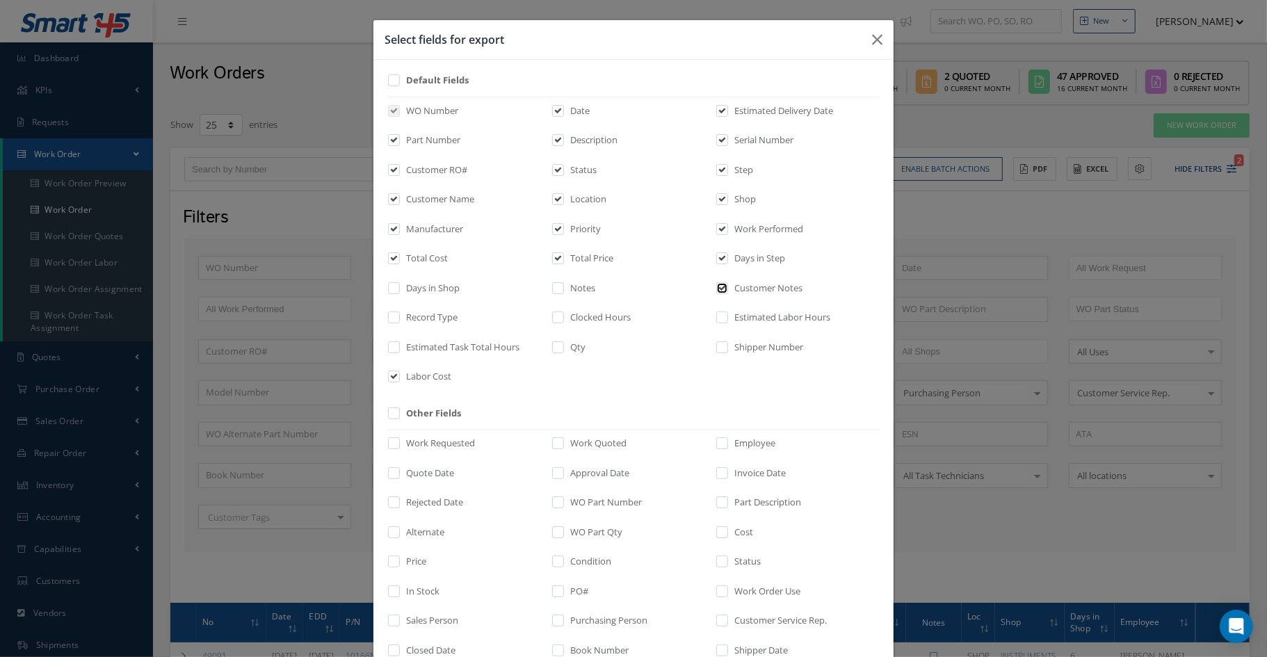
click at [727, 291] on input "checkbox" at bounding box center [722, 292] width 9 height 16
checkbox input "false"
click at [419, 286] on label "Days in Shop" at bounding box center [431, 289] width 57 height 14
click at [399, 286] on input "checkbox" at bounding box center [394, 292] width 9 height 16
checkbox input "true"
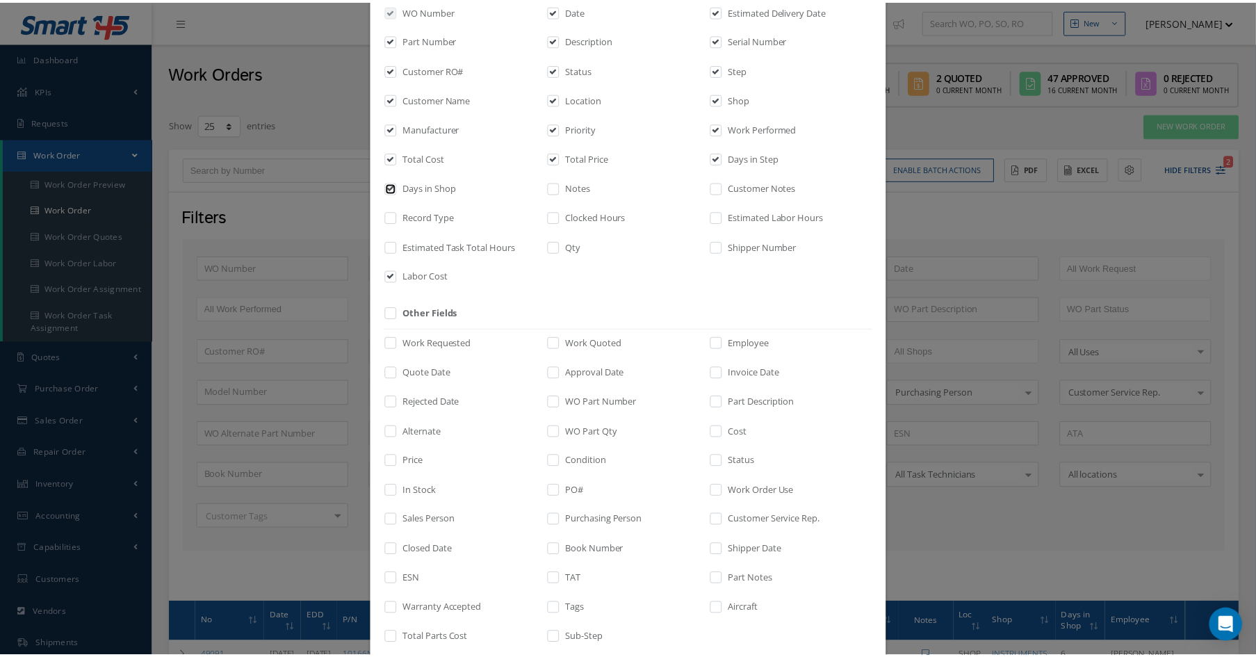
scroll to position [176, 0]
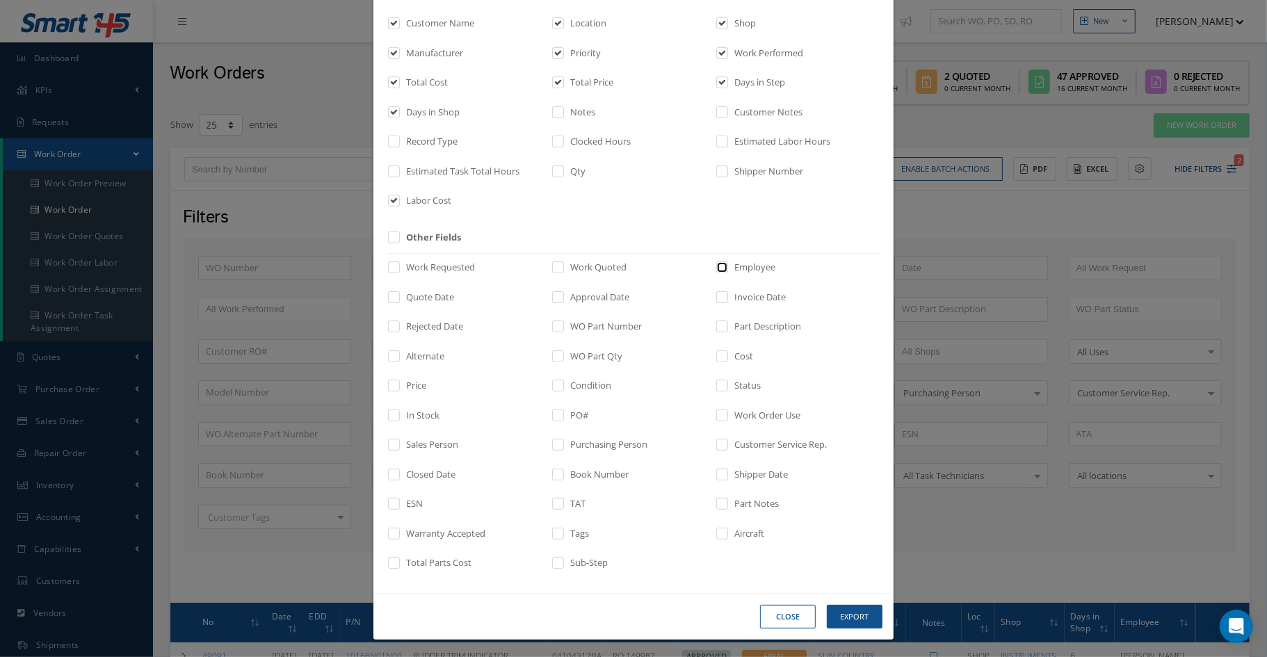
click at [719, 273] on input "checkbox" at bounding box center [722, 272] width 9 height 16
checkbox input "true"
click at [845, 606] on button "Export" at bounding box center [855, 617] width 56 height 24
